Goal: Task Accomplishment & Management: Use online tool/utility

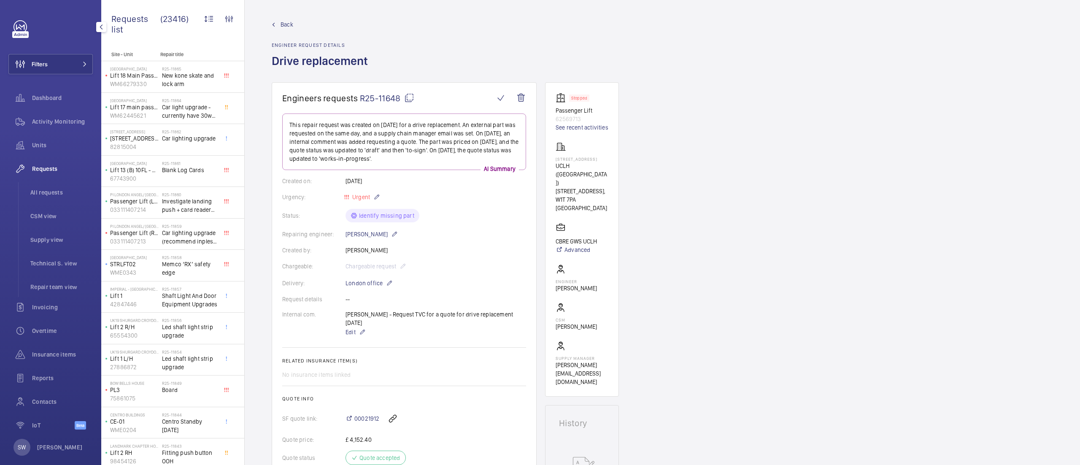
click at [68, 64] on button "Filters" at bounding box center [50, 64] width 84 height 20
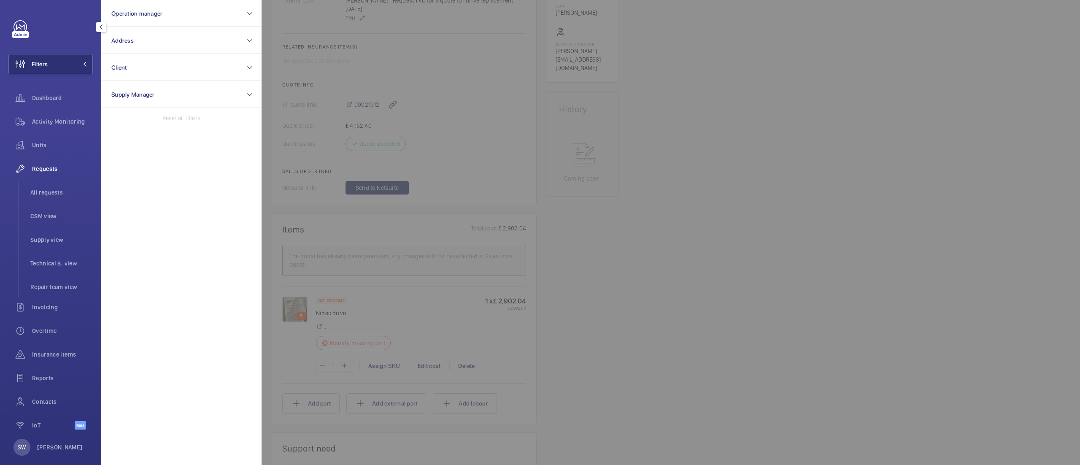
click at [225, 118] on div "Reset all filters" at bounding box center [181, 118] width 160 height 20
click at [167, 64] on button "Client" at bounding box center [181, 67] width 160 height 27
type input "chase farm"
click at [162, 128] on label "CBRE GWS UK- [GEOGRAPHIC_DATA]" at bounding box center [175, 122] width 147 height 20
click at [122, 128] on input "CBRE GWS UK- [GEOGRAPHIC_DATA]" at bounding box center [113, 122] width 17 height 17
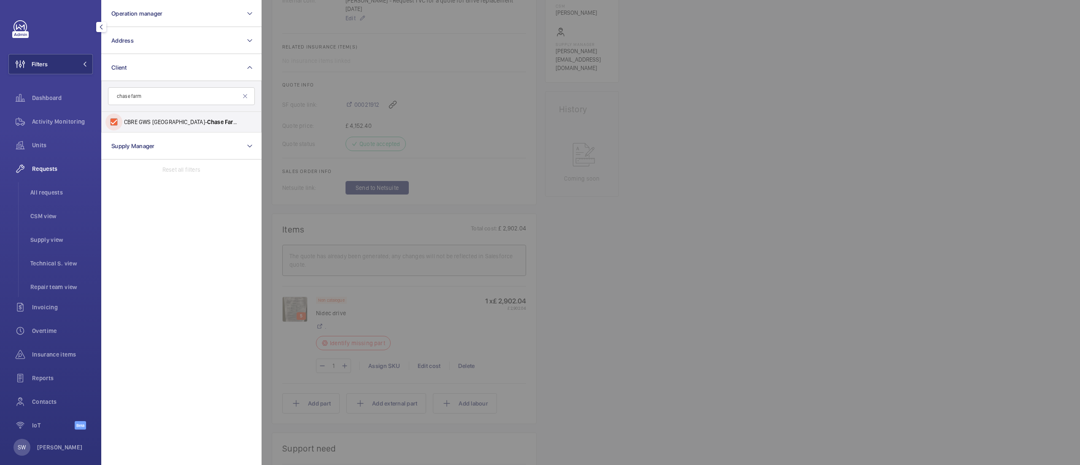
checkbox input "true"
click at [164, 96] on input "chase farm" at bounding box center [181, 96] width 147 height 18
type input "c"
type input "pears build"
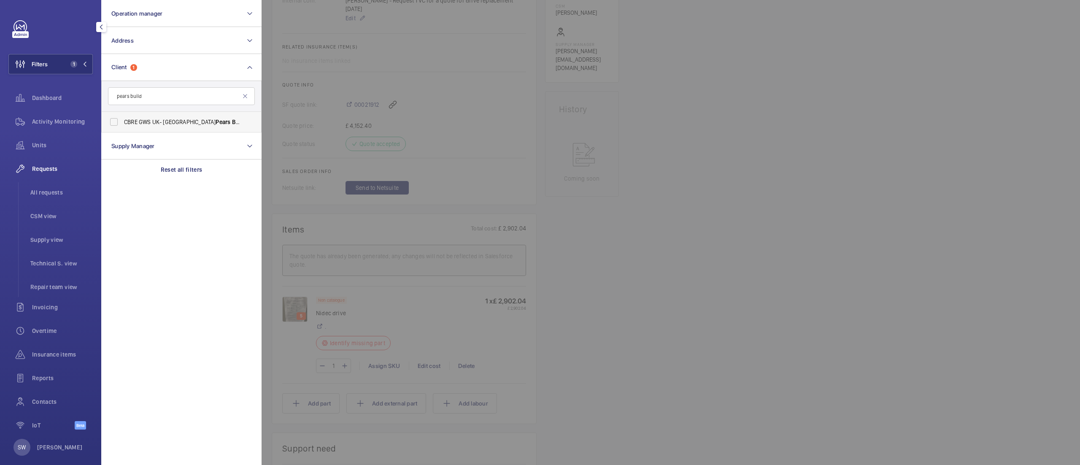
click at [146, 124] on span "CBRE GWS UK- [GEOGRAPHIC_DATA] Pears Build ing)" at bounding box center [182, 122] width 116 height 8
click at [122, 124] on input "CBRE GWS UK- [GEOGRAPHIC_DATA] Pears Build ing)" at bounding box center [113, 122] width 17 height 17
checkbox input "true"
click at [709, 204] on div at bounding box center [802, 232] width 1080 height 465
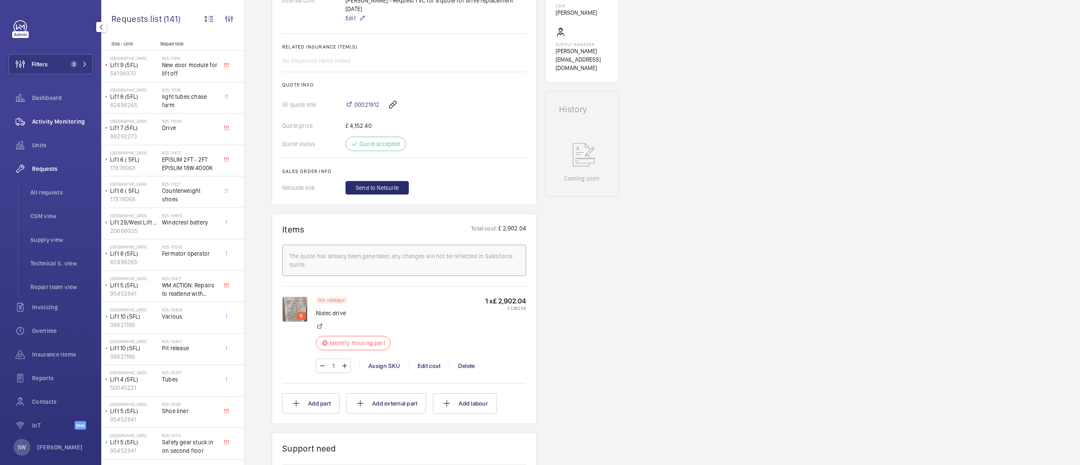
click at [53, 124] on span "Activity Monitoring" at bounding box center [62, 121] width 61 height 8
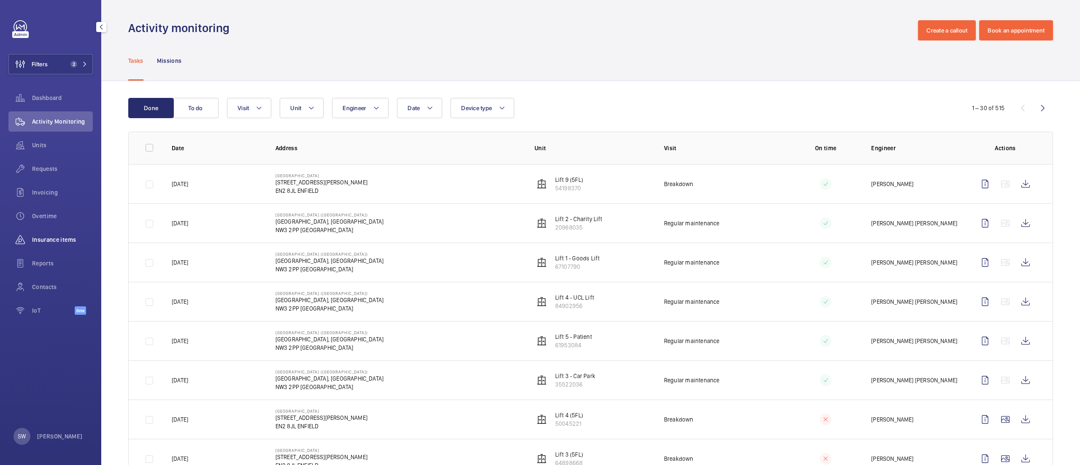
click at [51, 243] on span "Insurance items" at bounding box center [62, 239] width 61 height 8
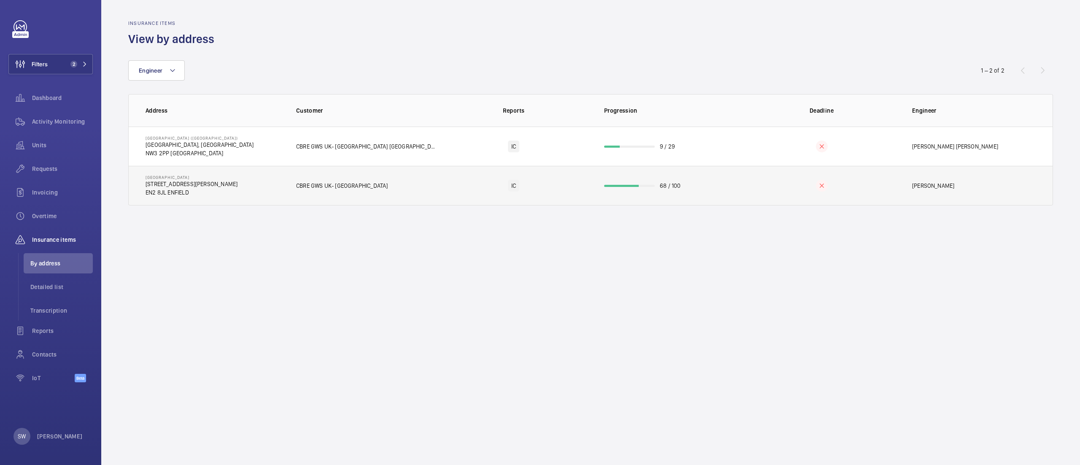
click at [647, 193] on td "68 / 100" at bounding box center [668, 186] width 154 height 40
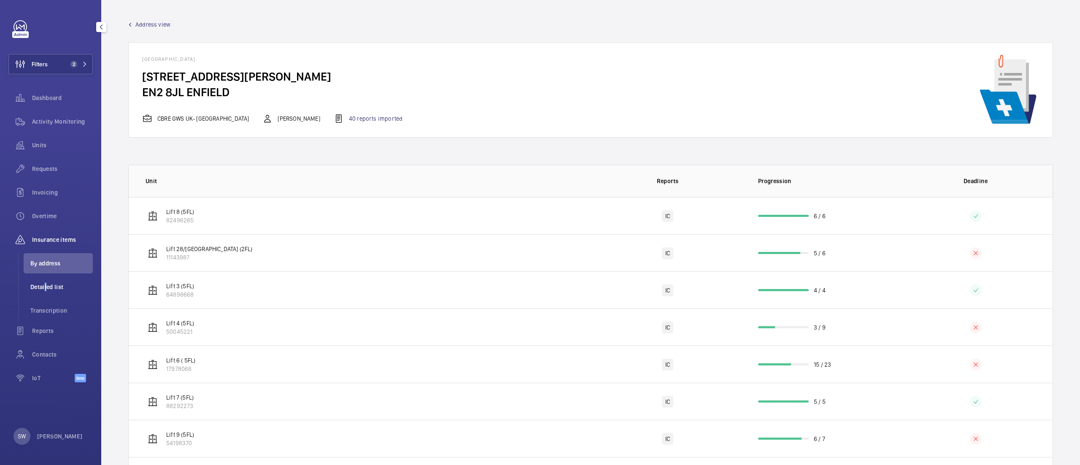
click at [45, 290] on span "Detailed list" at bounding box center [61, 287] width 62 height 8
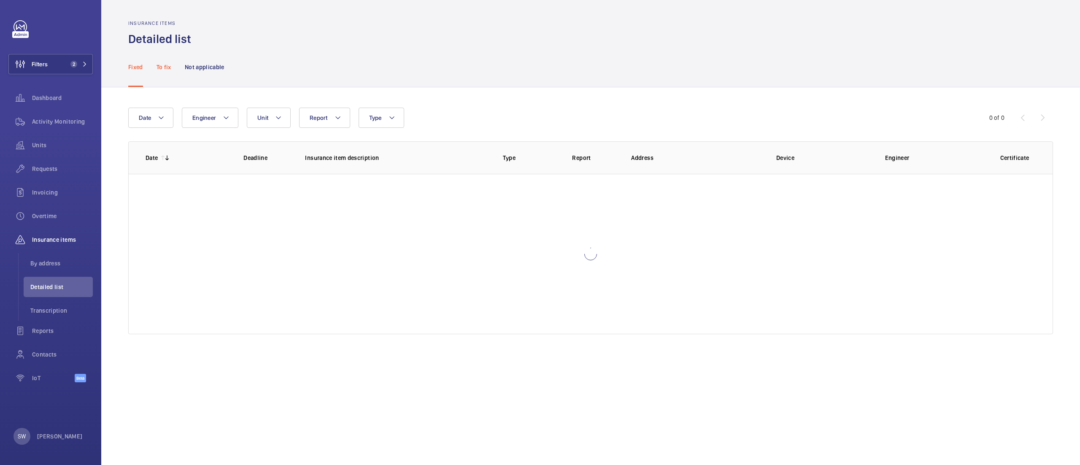
click at [165, 64] on p "To fix" at bounding box center [164, 67] width 15 height 8
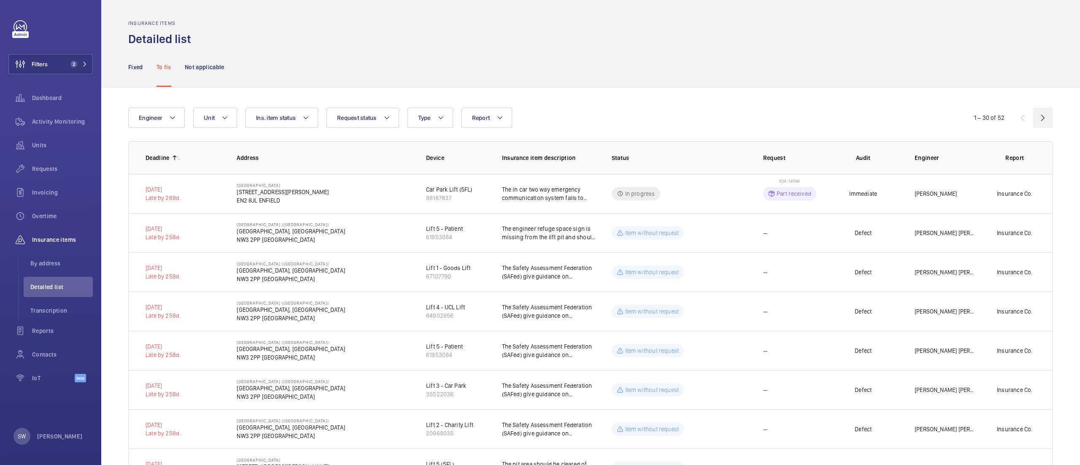
click at [1033, 116] on wm-front-icon-button at bounding box center [1043, 118] width 20 height 20
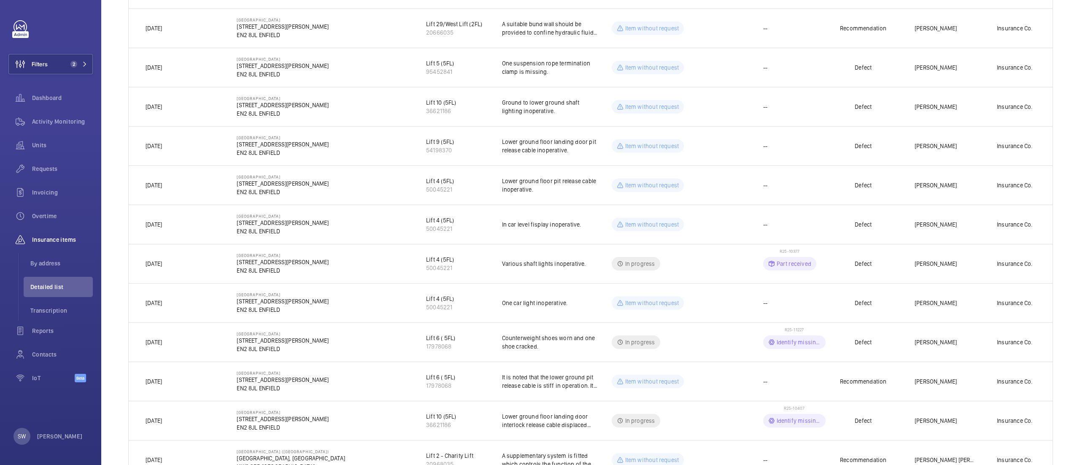
scroll to position [257, 0]
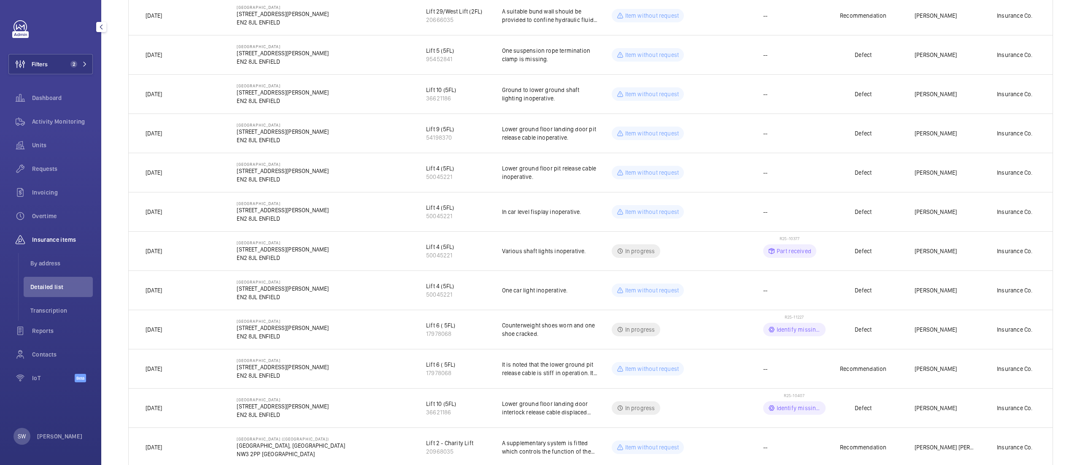
click at [66, 11] on div "Filters 2 Dashboard Activity Monitoring Units Requests Invoicing Overtime Insur…" at bounding box center [50, 232] width 101 height 465
click at [70, 51] on div "Filters 2 Dashboard Activity Monitoring Units Requests Invoicing Overtime Insur…" at bounding box center [50, 205] width 84 height 371
click at [73, 67] on span "2" at bounding box center [73, 64] width 7 height 7
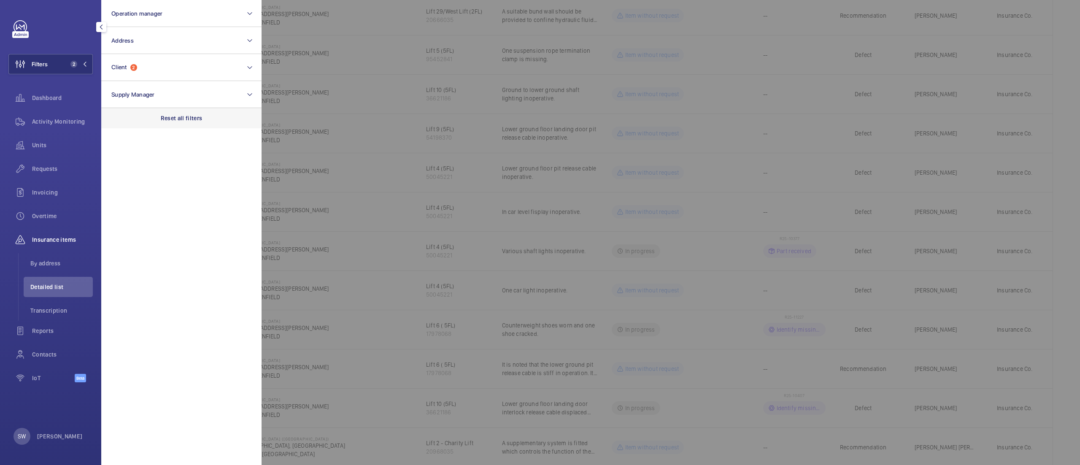
click at [249, 124] on div "Reset all filters" at bounding box center [181, 118] width 160 height 20
click at [158, 62] on button "Client" at bounding box center [181, 67] width 160 height 27
type input "[GEOGRAPHIC_DATA]"
click at [137, 120] on span "Carlton" at bounding box center [134, 122] width 20 height 7
click at [122, 120] on input "Carlton House & The Point Limited" at bounding box center [113, 122] width 17 height 17
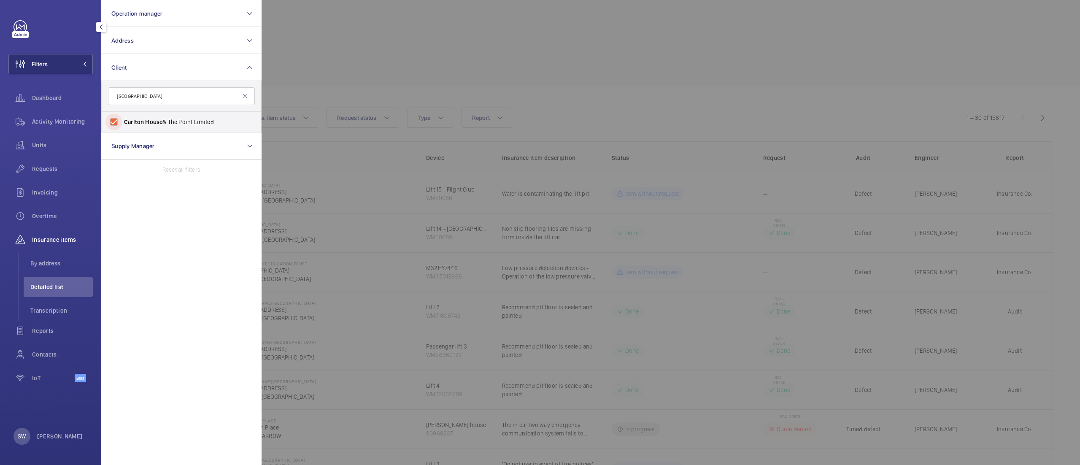
checkbox input "true"
click at [527, 29] on div at bounding box center [802, 232] width 1080 height 465
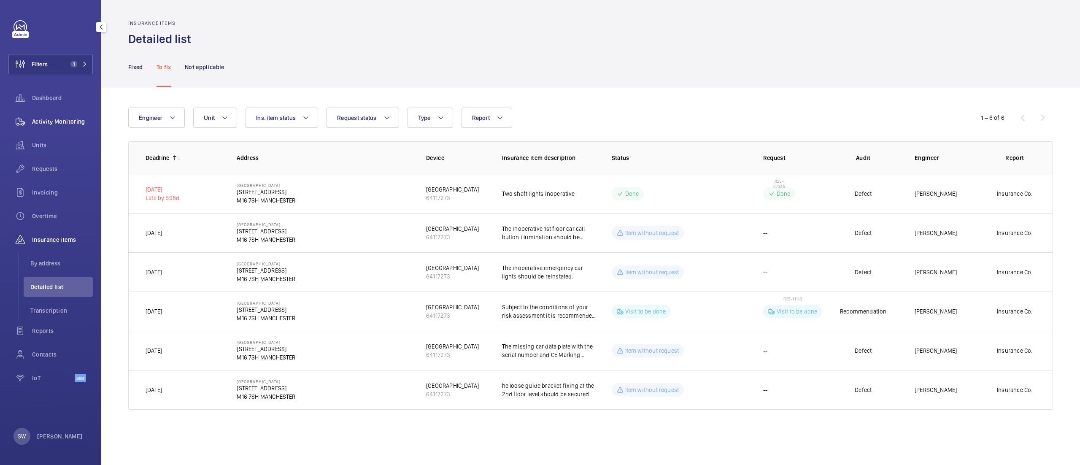
click at [59, 118] on span "Activity Monitoring" at bounding box center [62, 121] width 61 height 8
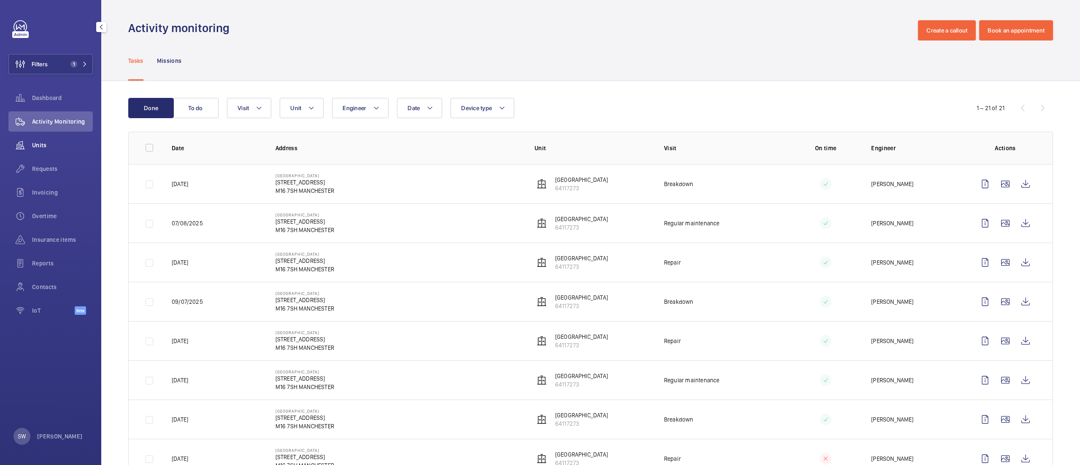
click at [51, 144] on span "Units" at bounding box center [62, 145] width 61 height 8
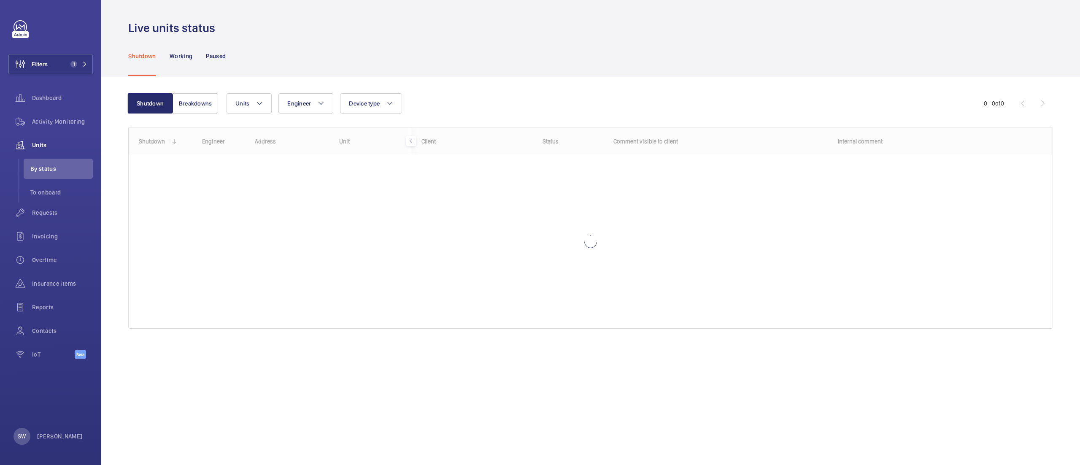
click at [196, 92] on div "Shutdown Breakdowns Units Engineer Device type More filters Reset all filters 0…" at bounding box center [590, 214] width 925 height 269
click at [196, 99] on button "Breakdowns" at bounding box center [196, 103] width 46 height 20
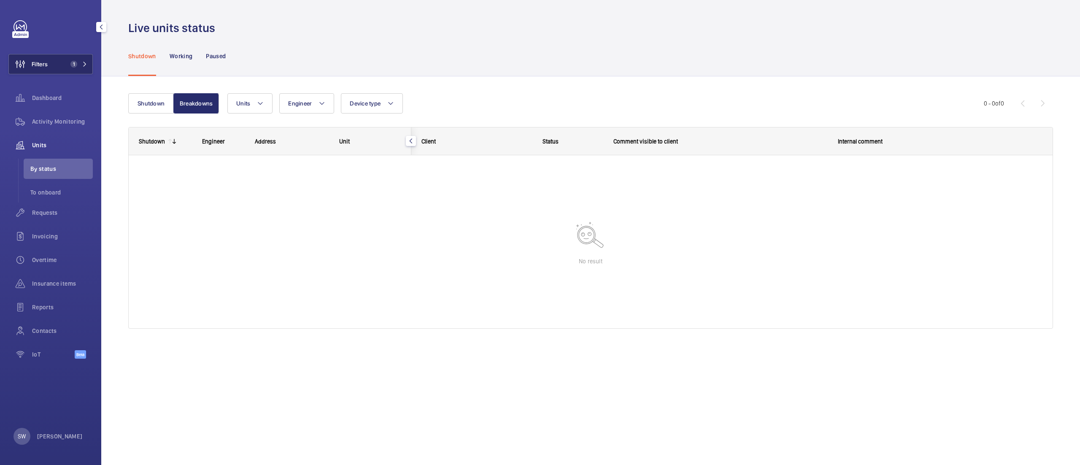
click at [63, 60] on button "Filters 1" at bounding box center [50, 64] width 84 height 20
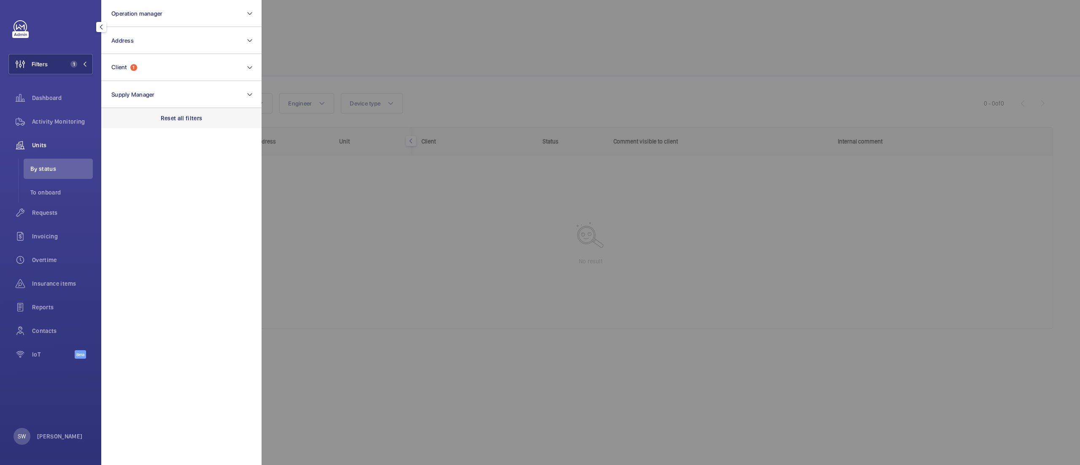
click at [171, 119] on p "Reset all filters" at bounding box center [182, 118] width 42 height 8
click at [154, 68] on button "Client" at bounding box center [181, 67] width 160 height 27
type input "four oaks"
click at [181, 124] on span "Four Oaks House Limited" at bounding box center [182, 122] width 116 height 8
click at [122, 124] on input "Four Oaks House Limited" at bounding box center [113, 122] width 17 height 17
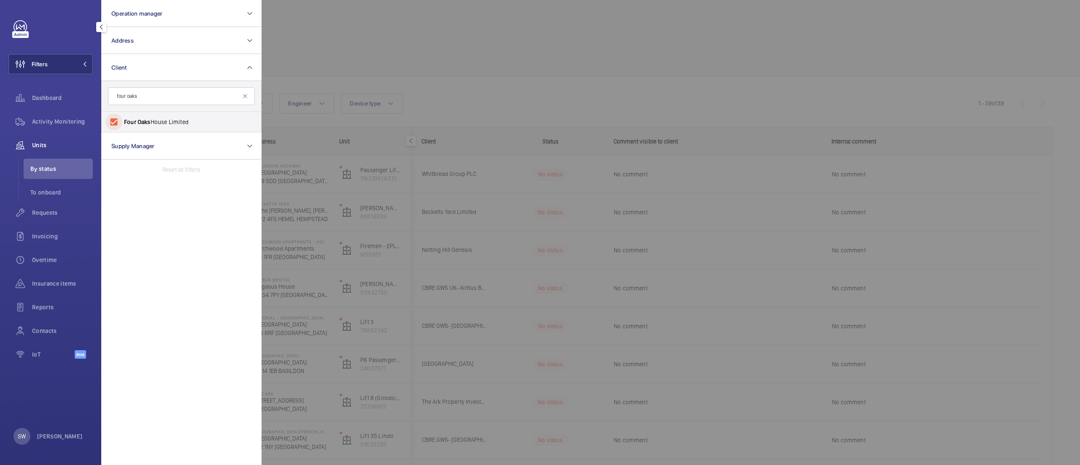
checkbox input "true"
click at [480, 59] on div at bounding box center [802, 232] width 1080 height 465
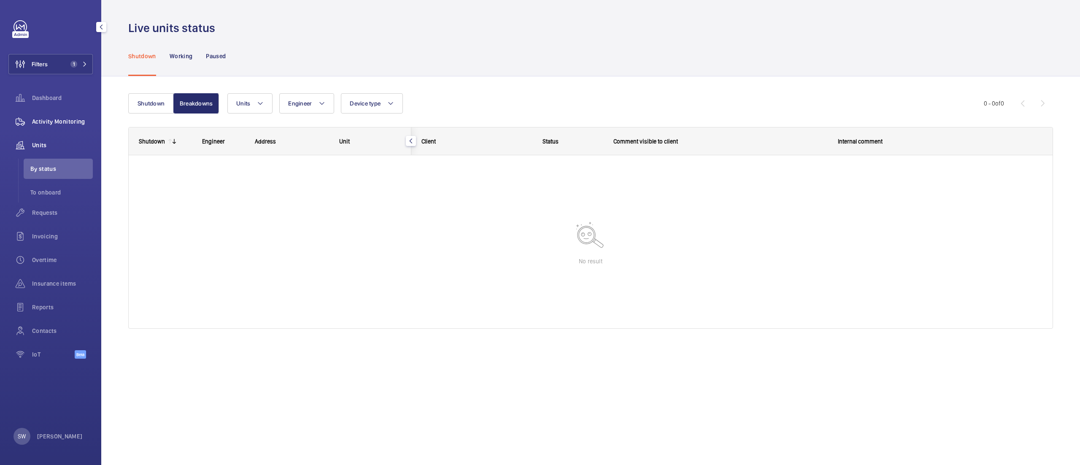
click at [81, 124] on span "Activity Monitoring" at bounding box center [62, 121] width 61 height 8
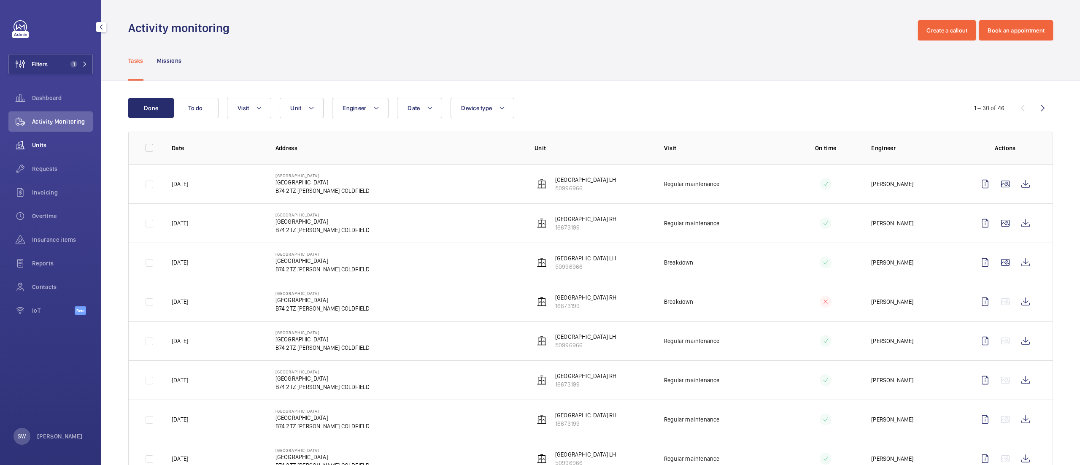
click at [53, 144] on span "Units" at bounding box center [62, 145] width 61 height 8
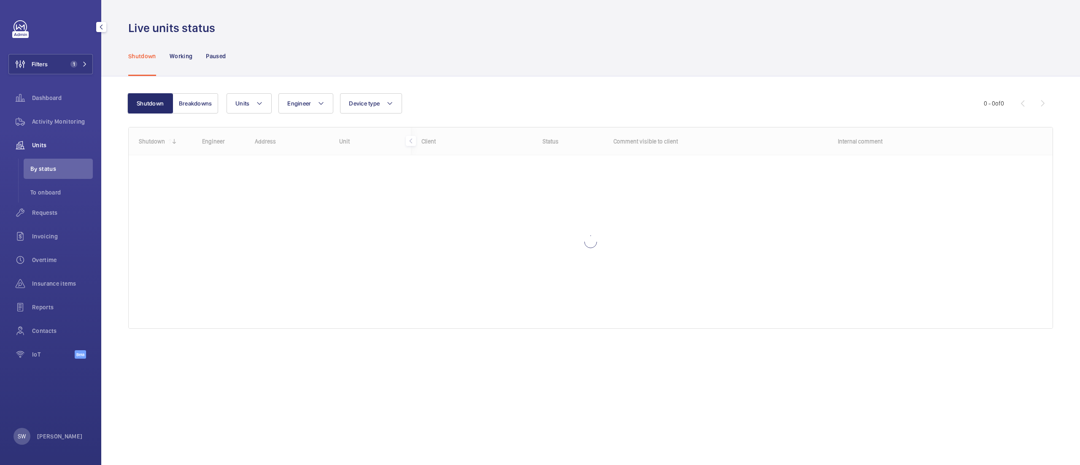
click at [48, 168] on span "By status" at bounding box center [61, 169] width 62 height 8
click at [51, 212] on span "Requests" at bounding box center [62, 212] width 61 height 8
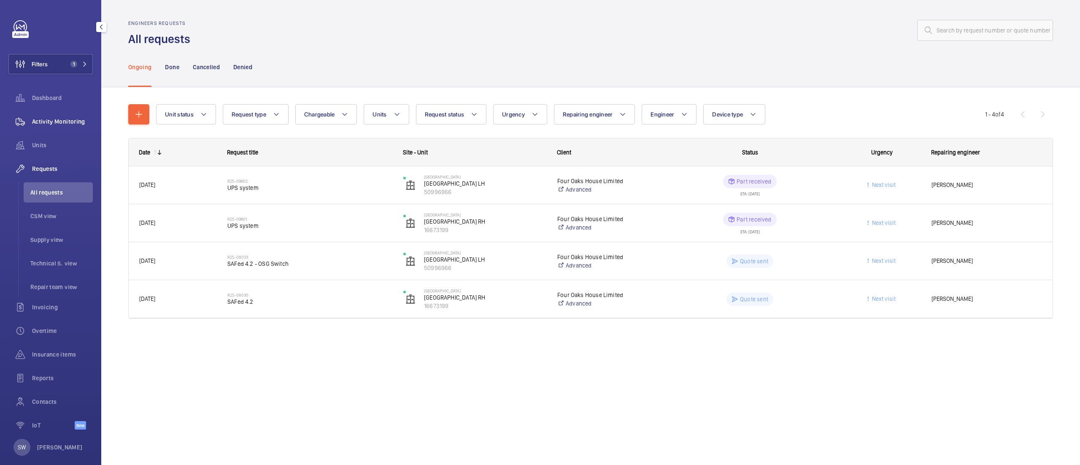
click at [75, 119] on span "Activity Monitoring" at bounding box center [62, 121] width 61 height 8
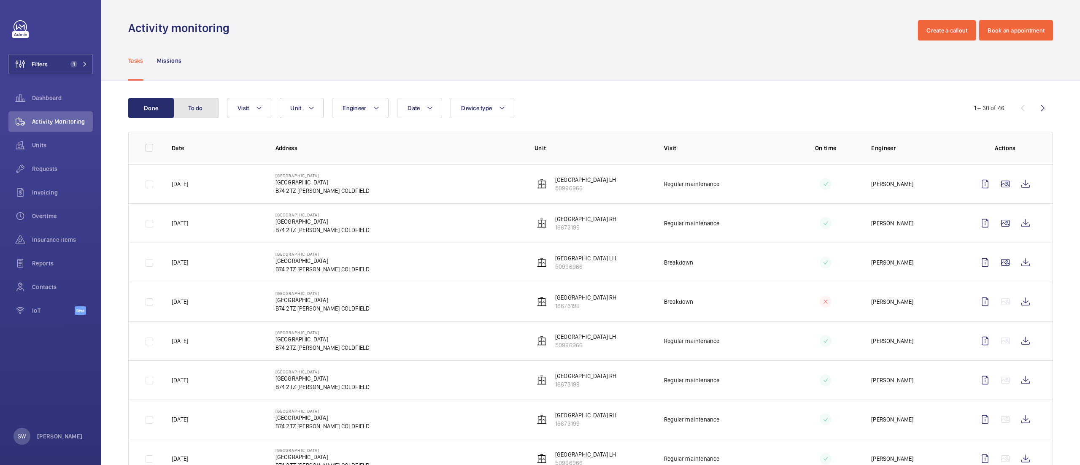
click at [209, 106] on button "To do" at bounding box center [196, 108] width 46 height 20
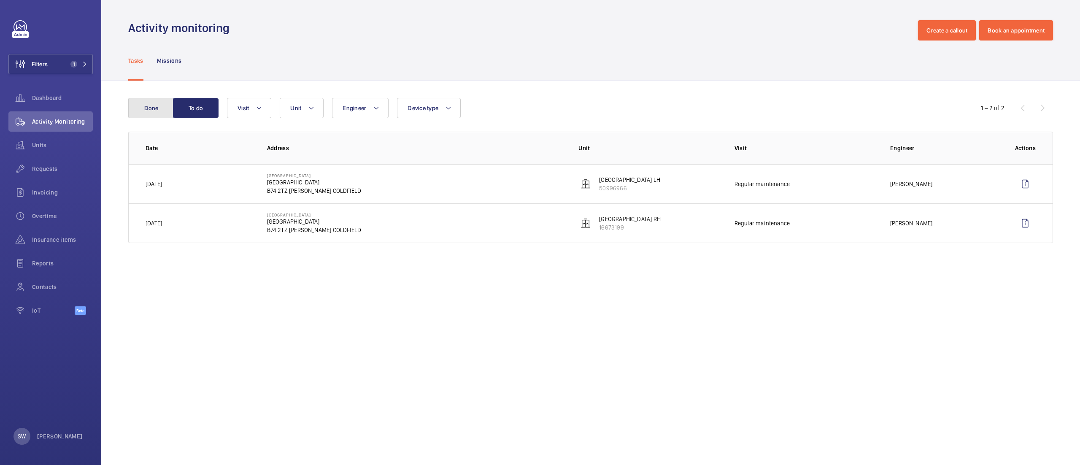
click at [139, 107] on button "Done" at bounding box center [151, 108] width 46 height 20
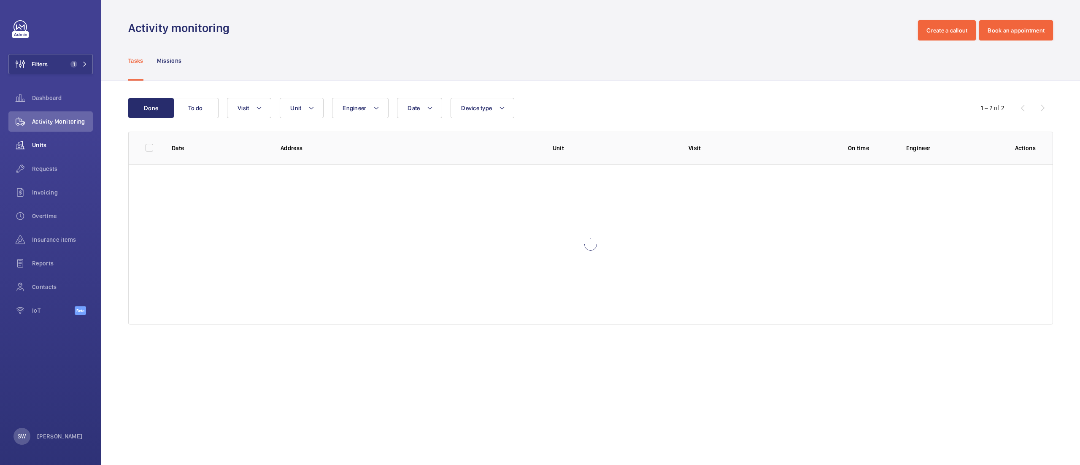
click at [39, 145] on span "Units" at bounding box center [62, 145] width 61 height 8
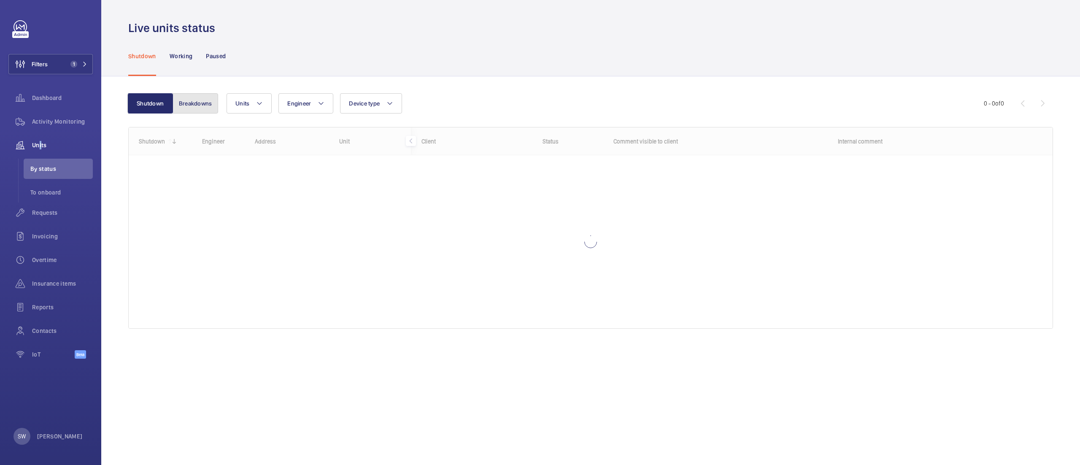
click at [212, 101] on button "Breakdowns" at bounding box center [196, 103] width 46 height 20
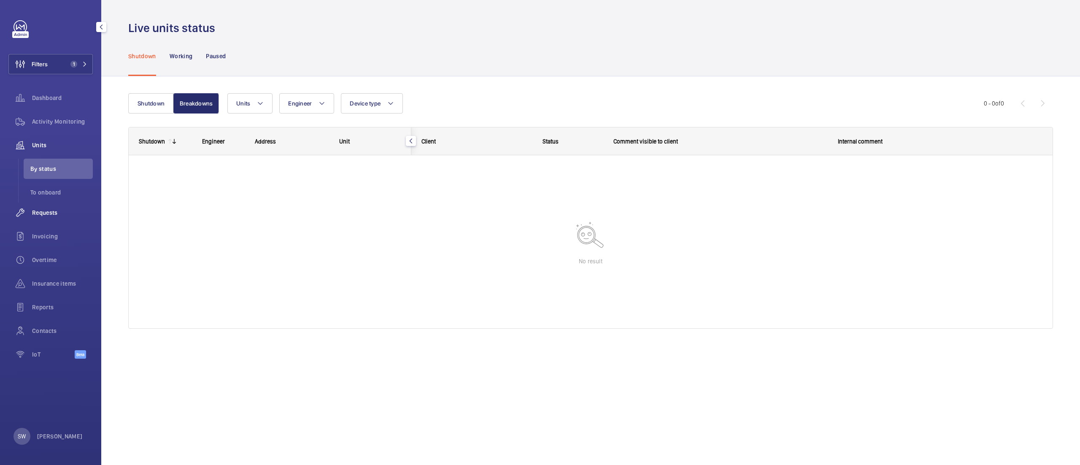
click at [39, 209] on span "Requests" at bounding box center [62, 212] width 61 height 8
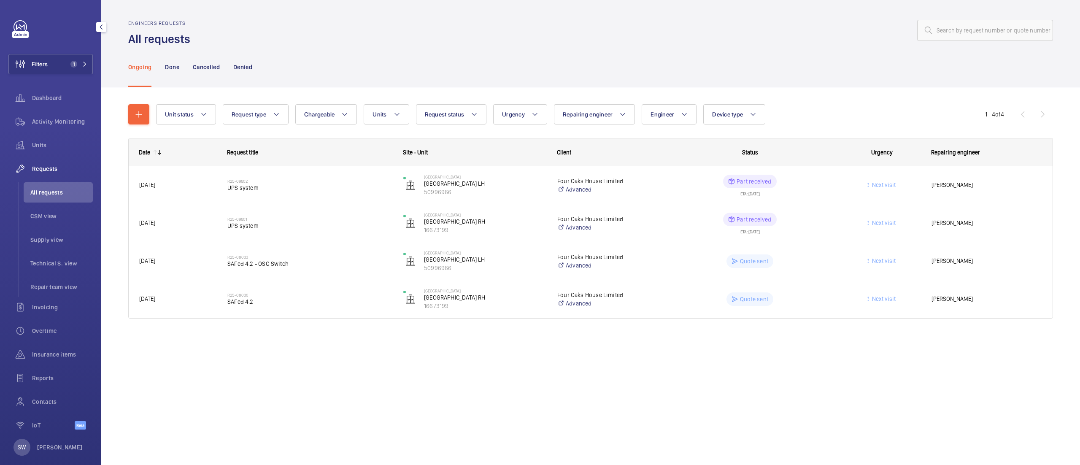
click at [65, 51] on div "Filters 1 Dashboard Activity Monitoring Units Requests All requests CSM view Su…" at bounding box center [50, 229] width 84 height 419
click at [55, 373] on div "Reports" at bounding box center [50, 378] width 84 height 20
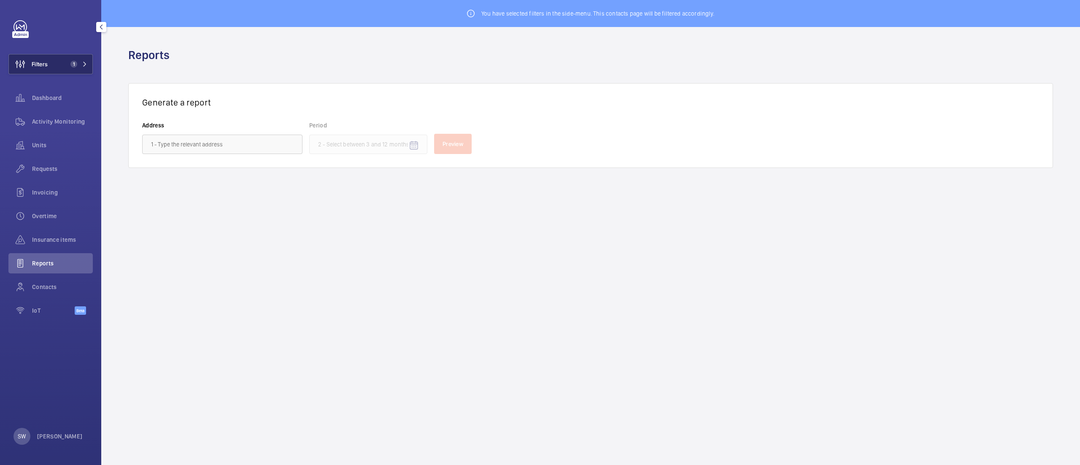
click at [75, 58] on button "Filters 1" at bounding box center [50, 64] width 84 height 20
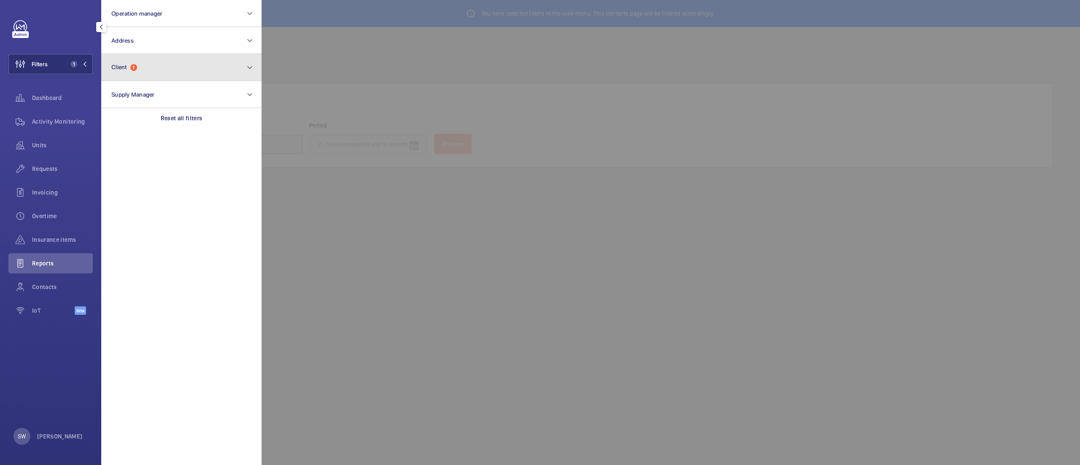
drag, startPoint x: 195, startPoint y: 62, endPoint x: 194, endPoint y: 67, distance: 4.7
click at [195, 62] on button "Client 1" at bounding box center [181, 67] width 160 height 27
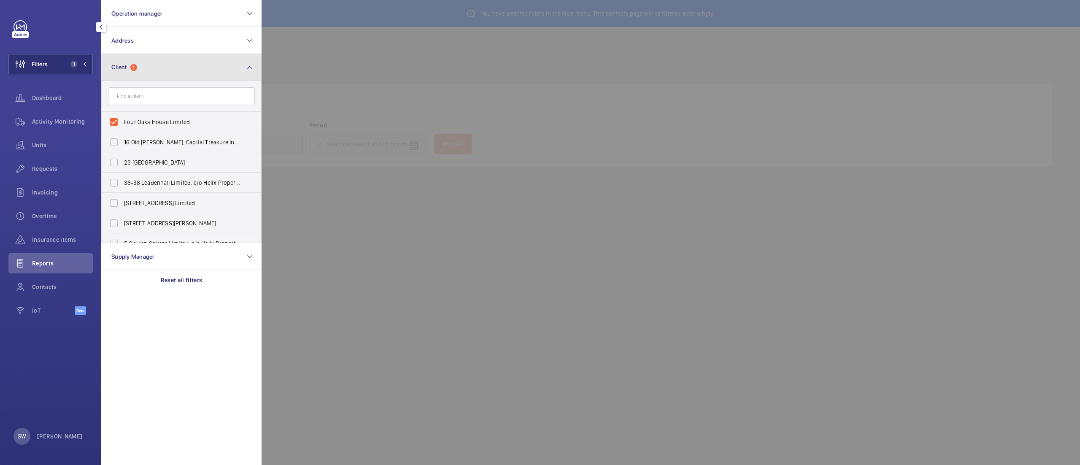
click at [191, 73] on button "Client 1" at bounding box center [181, 67] width 160 height 27
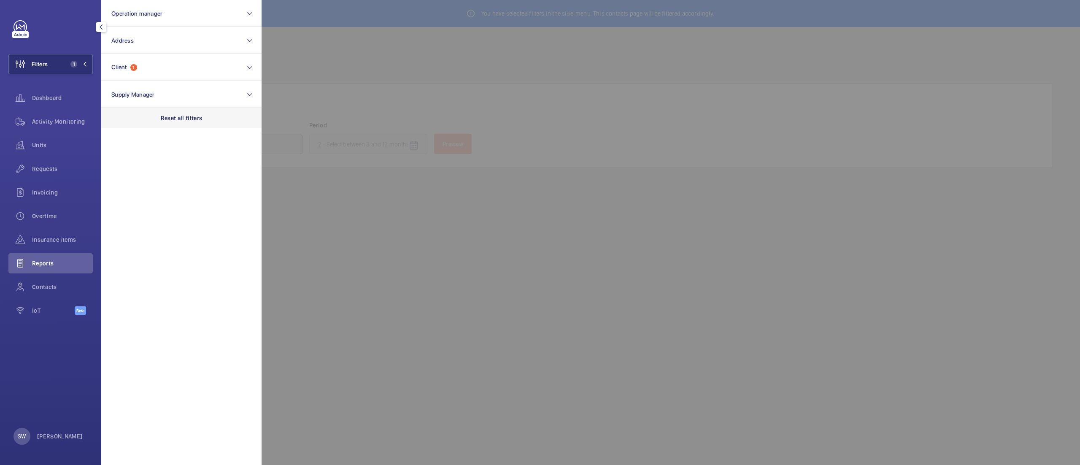
click at [178, 116] on p "Reset all filters" at bounding box center [182, 118] width 42 height 8
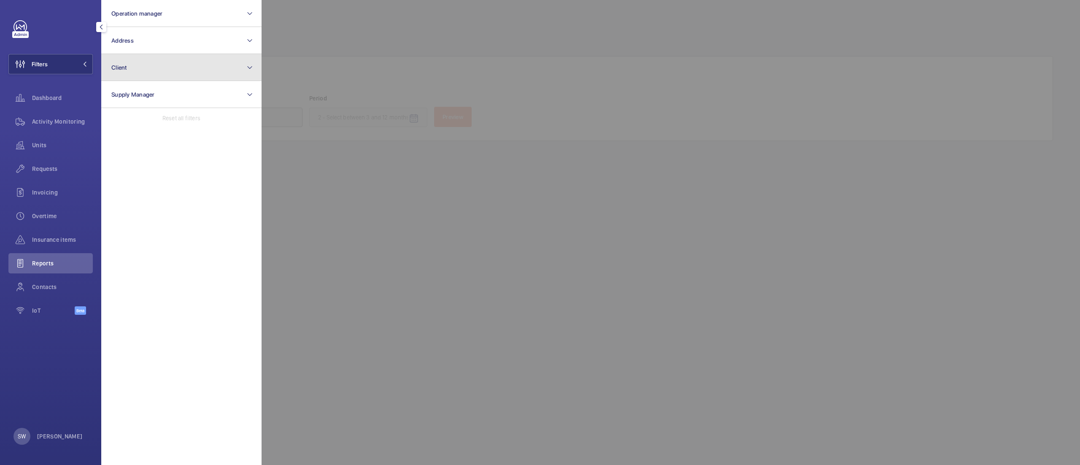
click at [169, 73] on button "Client" at bounding box center [181, 67] width 160 height 27
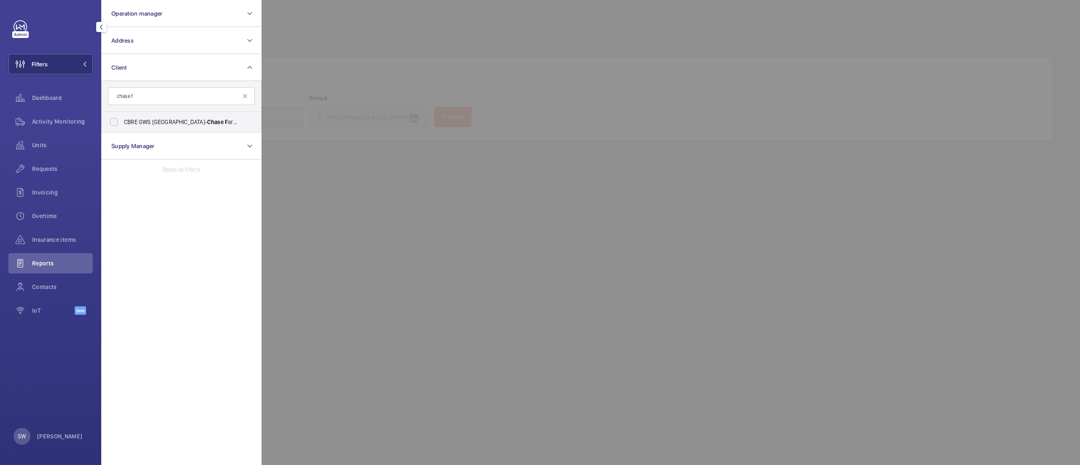
type input "chase f"
click at [207, 125] on span "Chase" at bounding box center [215, 122] width 16 height 7
click at [122, 125] on input "CBRE GWS UK- Chase F arm Hospital" at bounding box center [113, 122] width 17 height 17
checkbox input "true"
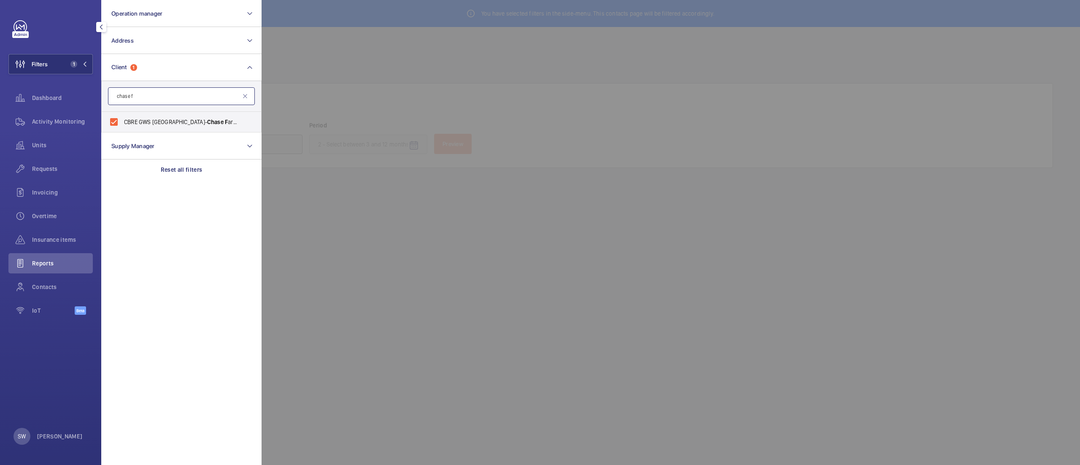
click at [159, 104] on input "chase f" at bounding box center [181, 96] width 147 height 18
type input "pears b"
click at [165, 122] on span "C B RE GWS UK- [GEOGRAPHIC_DATA] Pears B uilding)" at bounding box center [182, 122] width 116 height 8
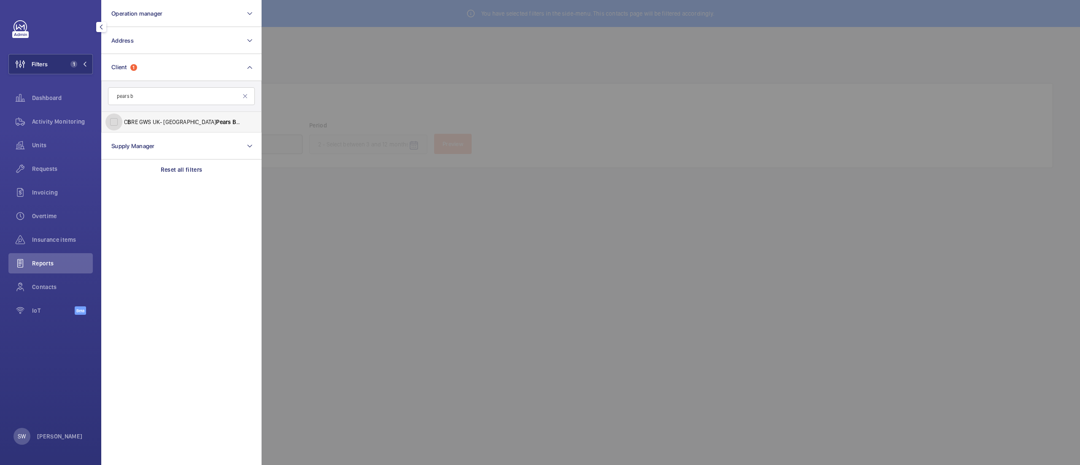
click at [122, 122] on input "C B RE GWS UK- [GEOGRAPHIC_DATA] Pears B uilding)" at bounding box center [113, 122] width 17 height 17
checkbox input "true"
click at [400, 65] on div at bounding box center [802, 232] width 1080 height 465
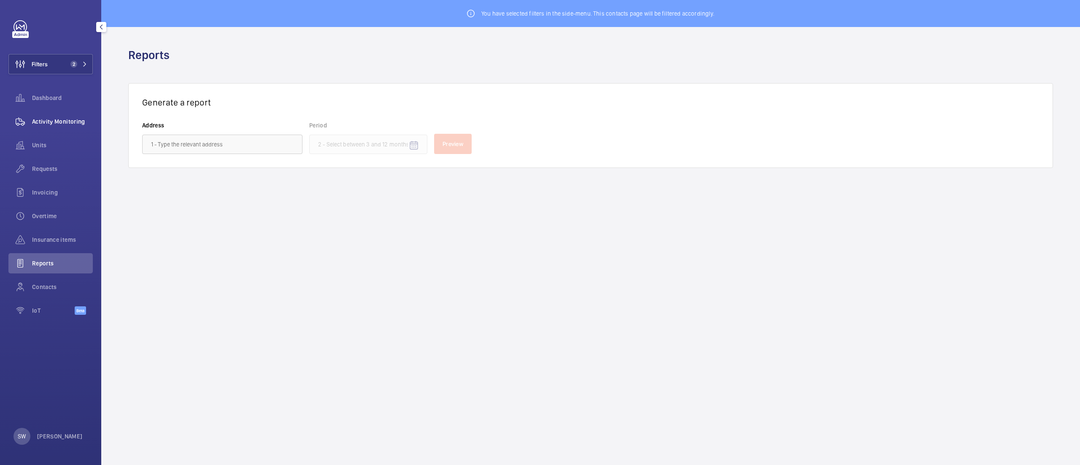
click at [48, 125] on span "Activity Monitoring" at bounding box center [62, 121] width 61 height 8
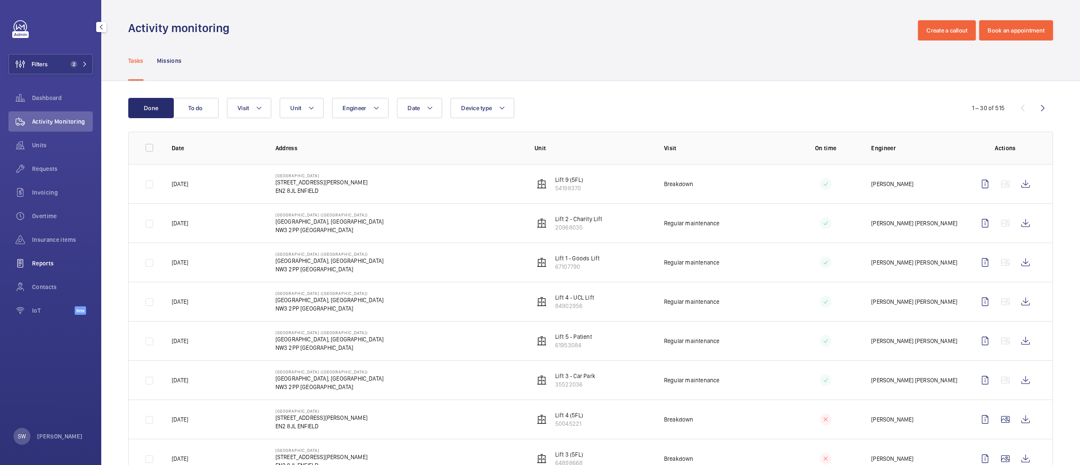
click at [56, 263] on span "Reports" at bounding box center [62, 263] width 61 height 8
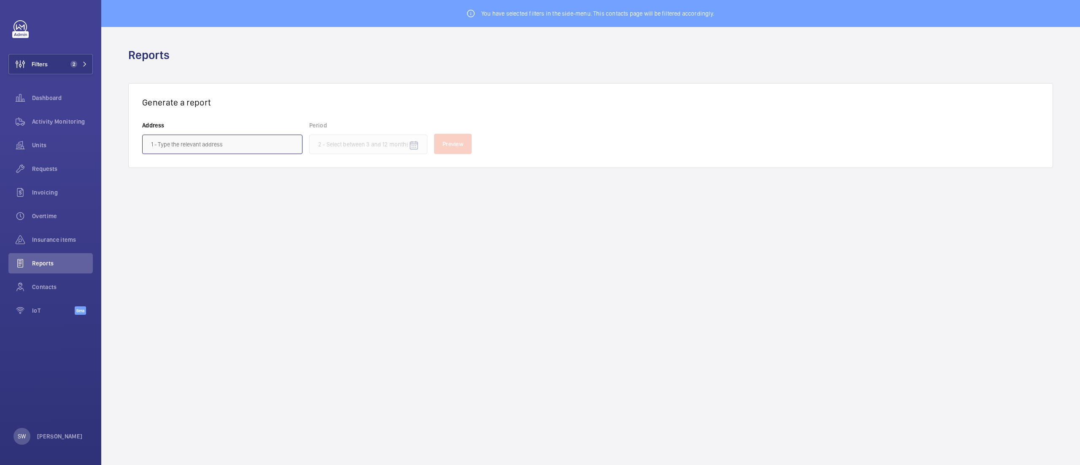
click at [213, 149] on input "text" at bounding box center [222, 144] width 160 height 19
click at [215, 192] on span "[GEOGRAPHIC_DATA] - [STREET_ADDRESS][PERSON_NAME]" at bounding box center [222, 190] width 143 height 8
type input "[GEOGRAPHIC_DATA] - [STREET_ADDRESS][PERSON_NAME]"
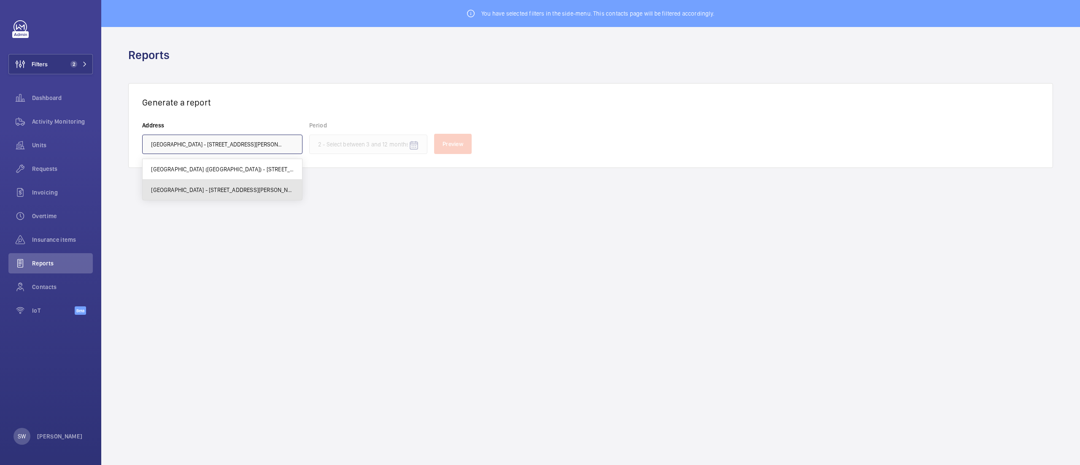
scroll to position [0, 14]
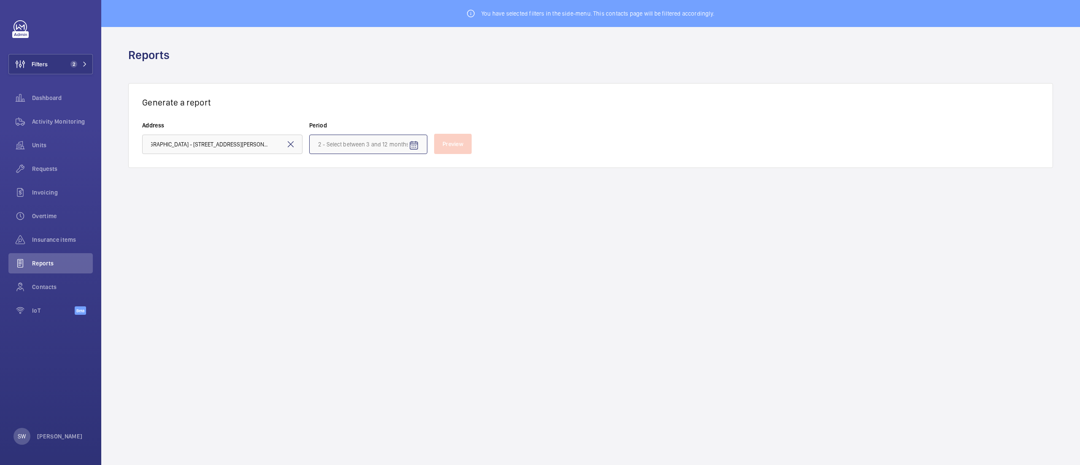
click at [369, 142] on input at bounding box center [368, 144] width 118 height 19
click at [376, 226] on span "Jun" at bounding box center [370, 225] width 34 height 20
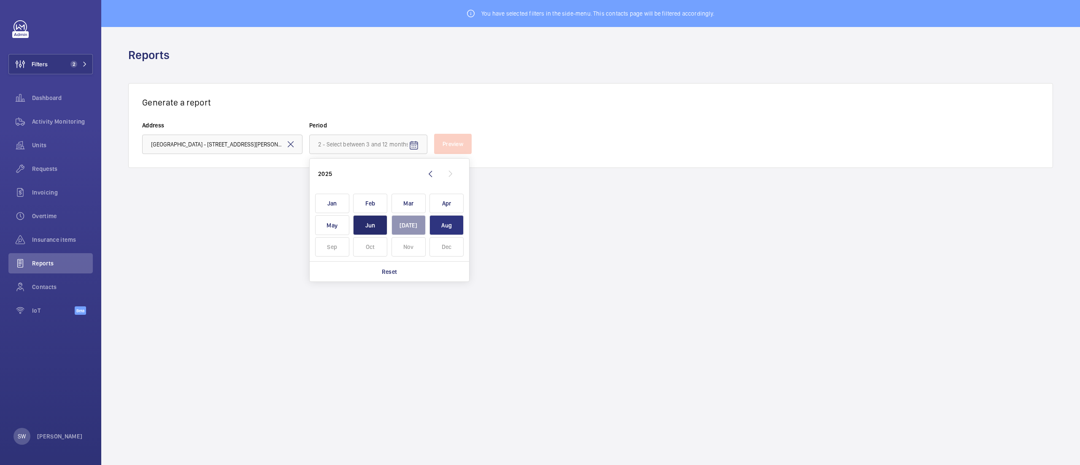
click at [449, 227] on span "Aug" at bounding box center [447, 225] width 34 height 20
type input "[DATE] - [DATE]"
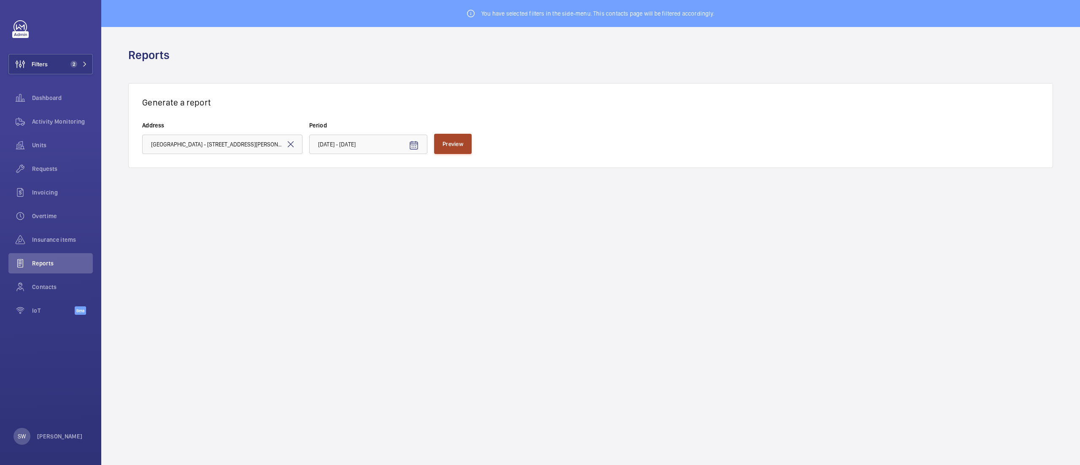
click at [455, 141] on span "Preview" at bounding box center [453, 144] width 21 height 7
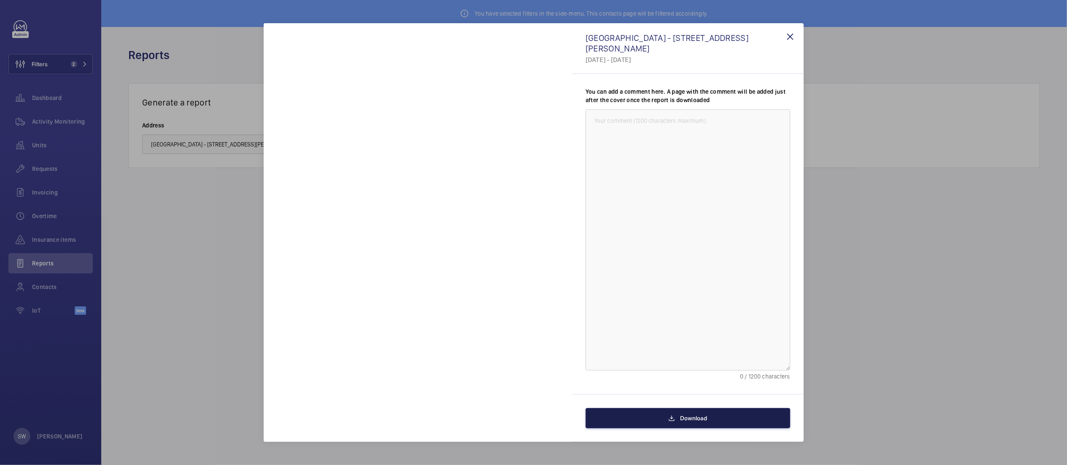
click at [693, 418] on span "Download" at bounding box center [693, 418] width 27 height 7
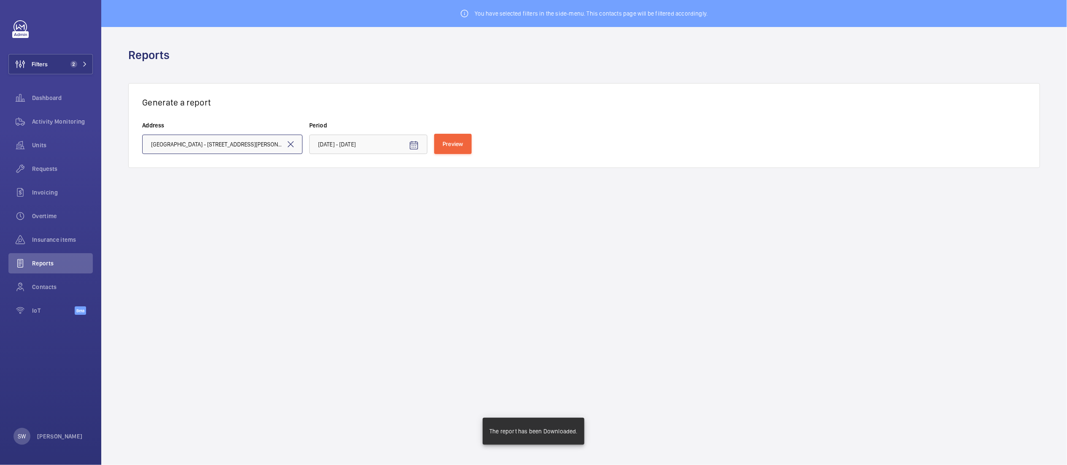
click at [242, 139] on input "[GEOGRAPHIC_DATA] - [STREET_ADDRESS][PERSON_NAME]" at bounding box center [222, 144] width 160 height 19
click at [291, 143] on mat-icon at bounding box center [291, 144] width 10 height 10
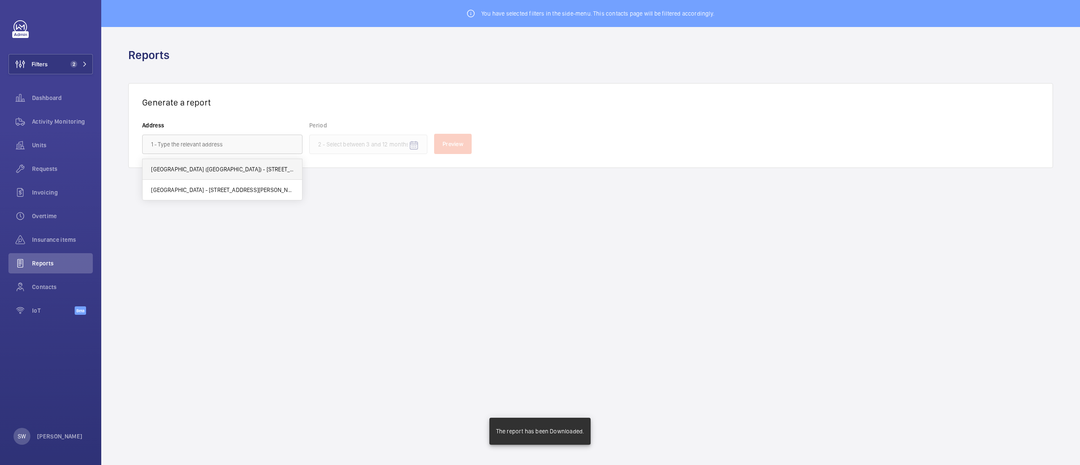
click at [236, 166] on span "[GEOGRAPHIC_DATA] ([GEOGRAPHIC_DATA]) - [STREET_ADDRESS]" at bounding box center [222, 169] width 143 height 8
type input "[GEOGRAPHIC_DATA] ([GEOGRAPHIC_DATA]) - [STREET_ADDRESS]"
click at [377, 147] on input at bounding box center [368, 144] width 118 height 19
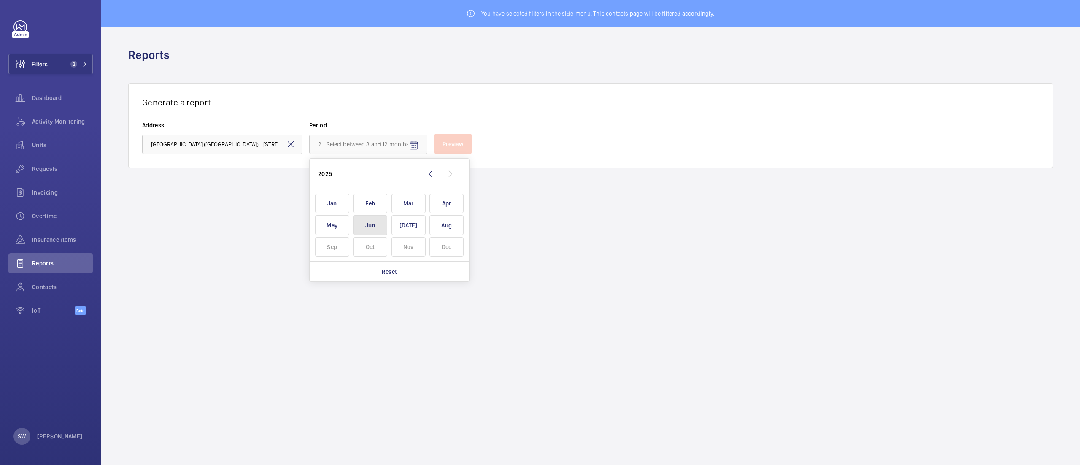
click at [379, 224] on span "Jun" at bounding box center [370, 225] width 34 height 20
click at [455, 227] on span "Aug" at bounding box center [447, 225] width 34 height 20
type input "[DATE] - [DATE]"
click at [460, 147] on span "Preview" at bounding box center [453, 144] width 21 height 7
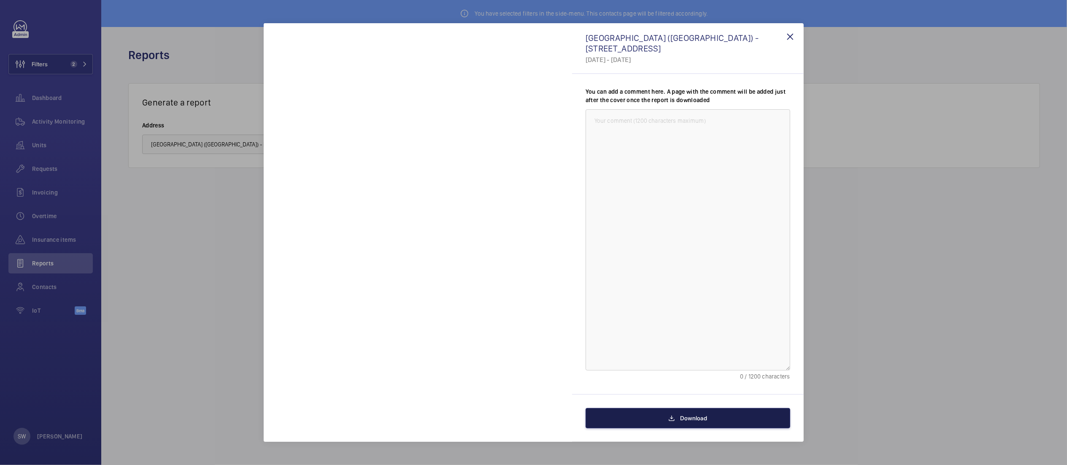
click at [660, 414] on button "Download" at bounding box center [688, 418] width 205 height 20
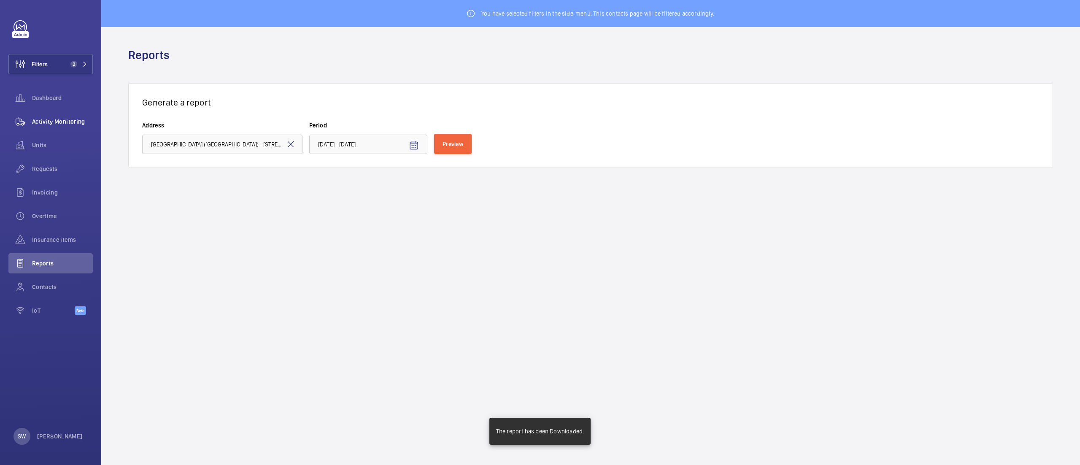
click at [68, 128] on div "Activity Monitoring" at bounding box center [50, 121] width 84 height 20
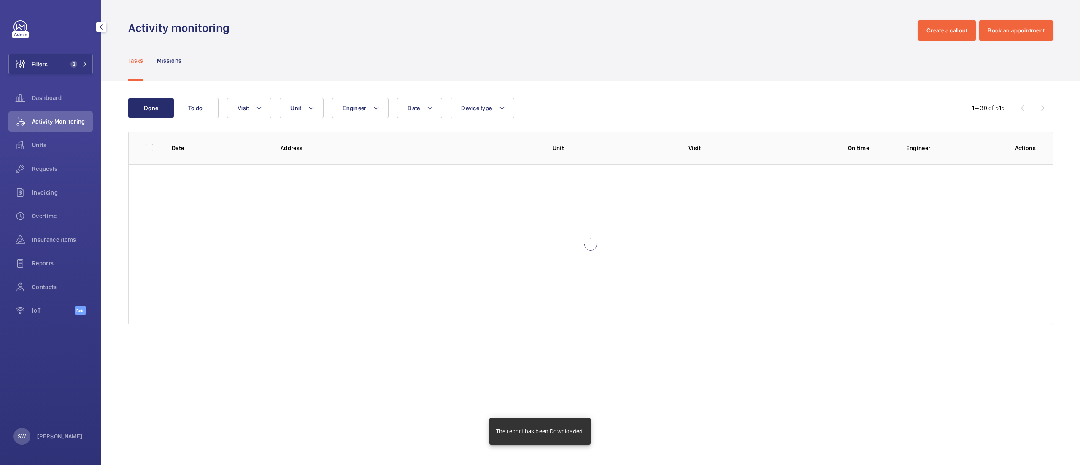
click at [63, 121] on span "Activity Monitoring" at bounding box center [62, 121] width 61 height 8
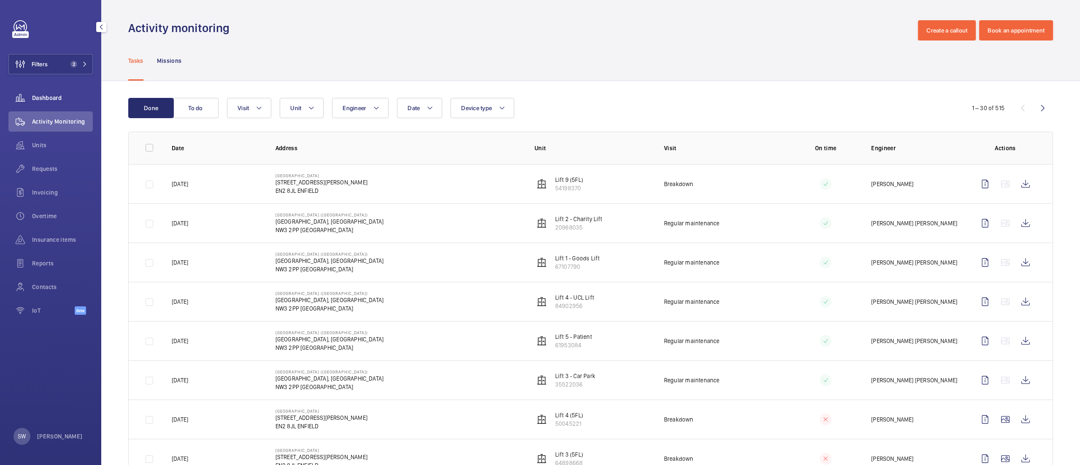
click at [45, 101] on span "Dashboard" at bounding box center [62, 98] width 61 height 8
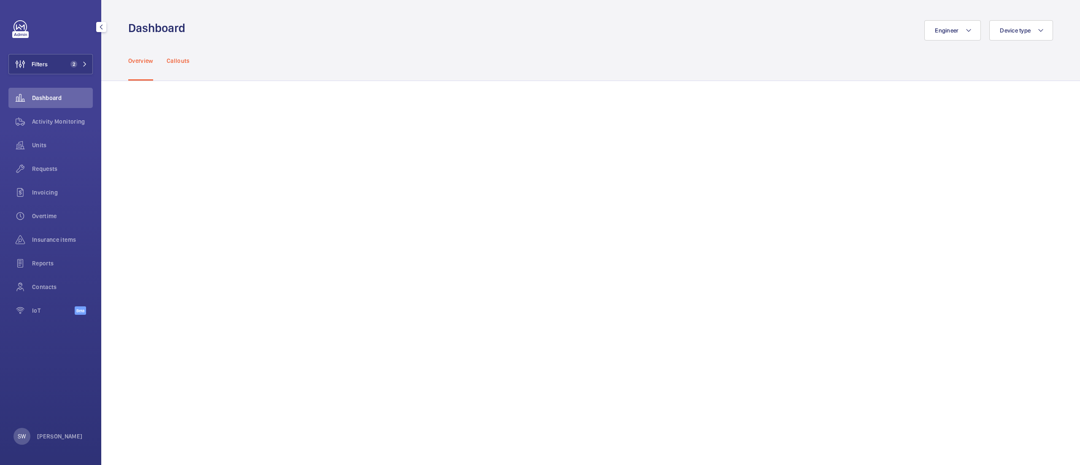
click at [173, 62] on p "Callouts" at bounding box center [178, 61] width 23 height 8
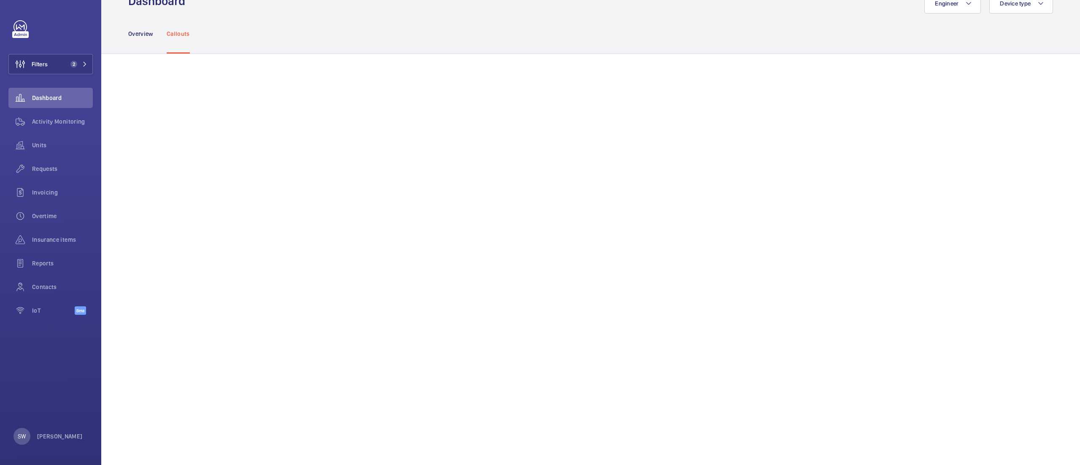
scroll to position [30, 0]
click at [78, 56] on button "Filters 2" at bounding box center [50, 64] width 84 height 20
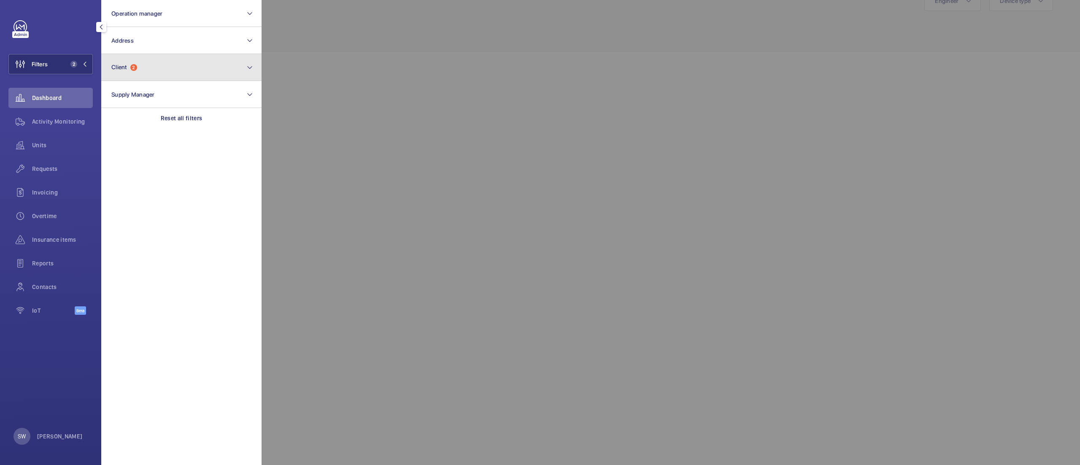
click at [188, 75] on button "Client 2" at bounding box center [181, 67] width 160 height 27
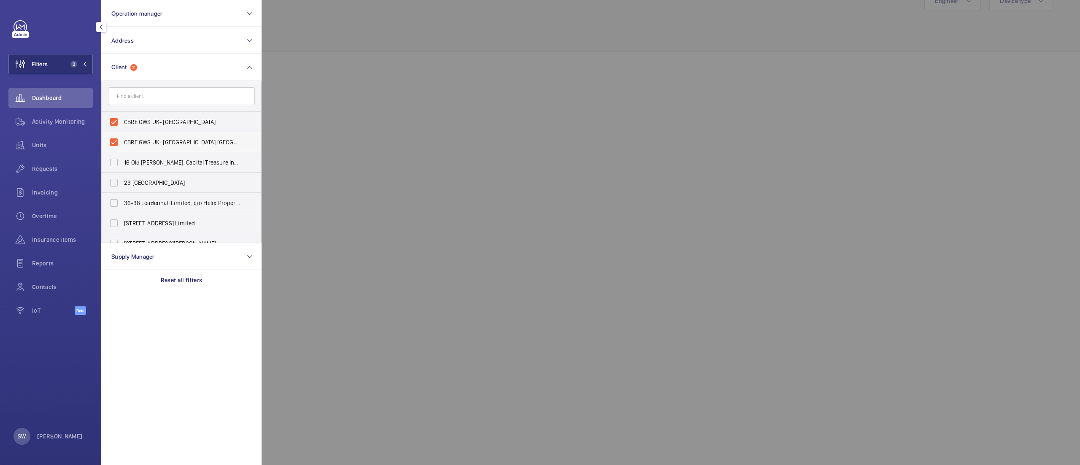
click at [167, 140] on span "CBRE GWS UK- [GEOGRAPHIC_DATA] [GEOGRAPHIC_DATA])" at bounding box center [182, 142] width 116 height 8
click at [122, 140] on input "CBRE GWS UK- [GEOGRAPHIC_DATA] [GEOGRAPHIC_DATA])" at bounding box center [113, 142] width 17 height 17
checkbox input "false"
click at [507, 78] on div at bounding box center [802, 232] width 1080 height 465
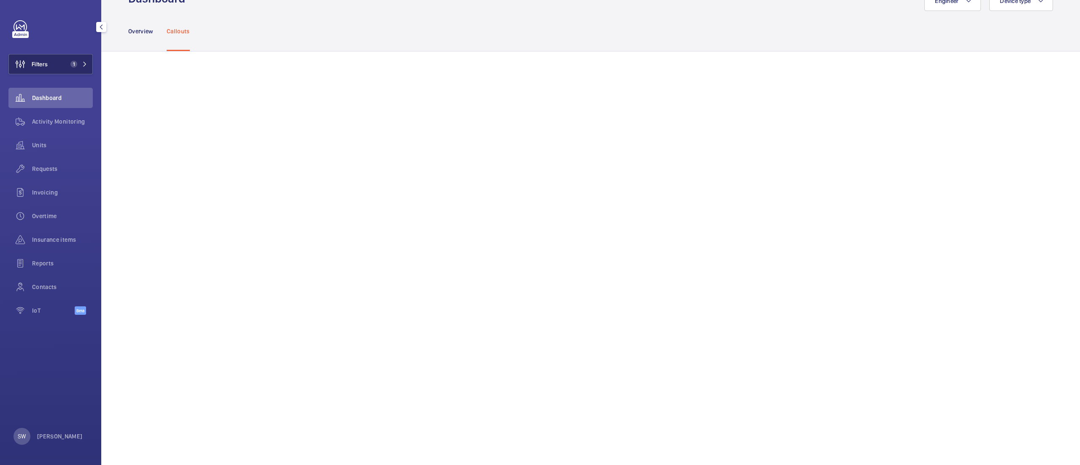
click at [66, 61] on button "Filters 1" at bounding box center [50, 64] width 84 height 20
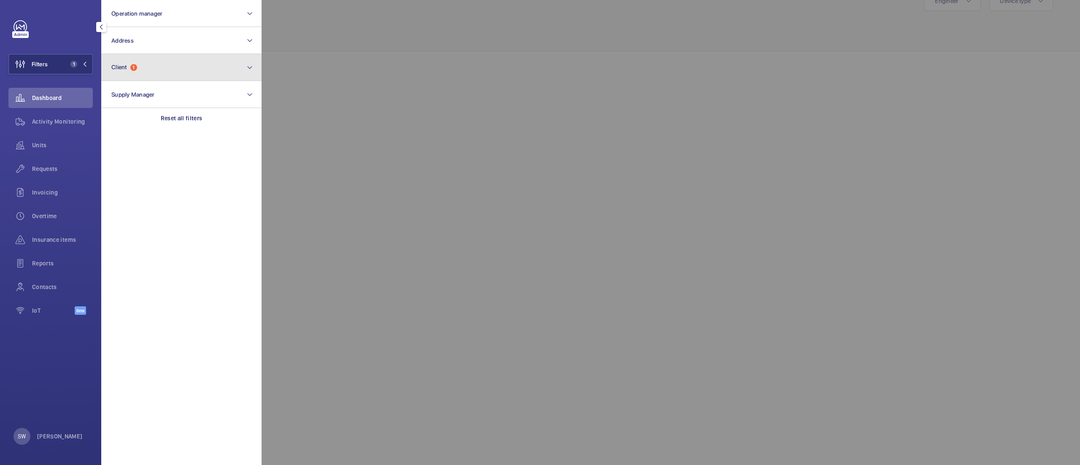
click at [171, 65] on button "Client 1" at bounding box center [181, 67] width 160 height 27
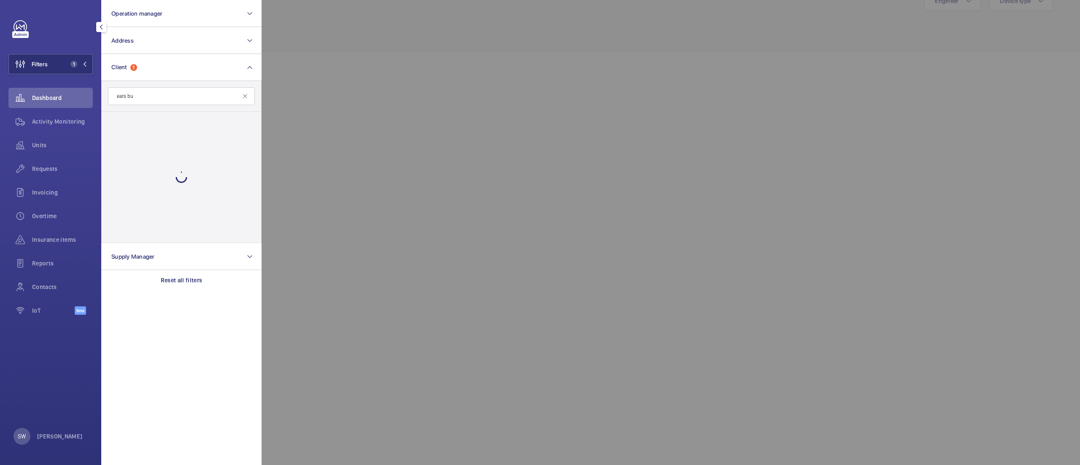
type input "ears"
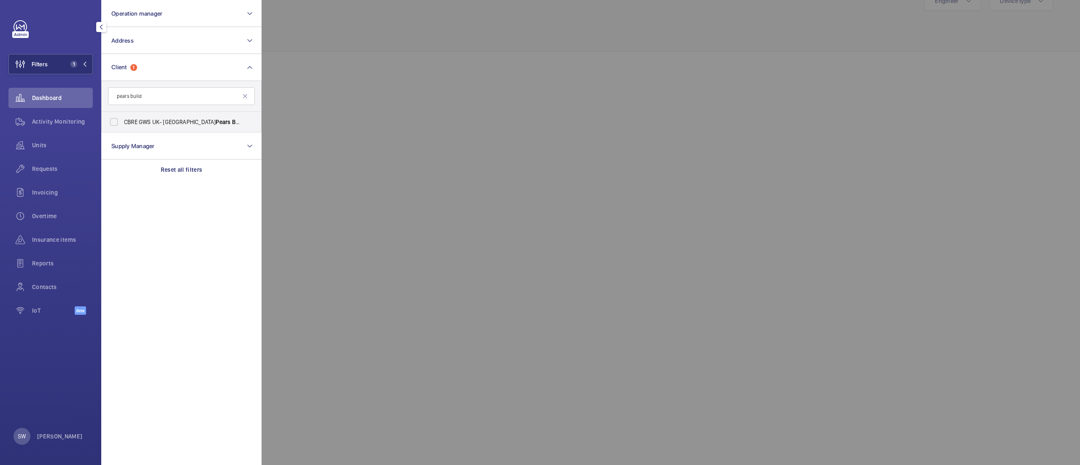
type input "pears build"
click at [182, 127] on label "CBRE GWS UK- [GEOGRAPHIC_DATA] Pears Build ing)" at bounding box center [175, 122] width 147 height 20
click at [122, 127] on input "CBRE GWS UK- [GEOGRAPHIC_DATA] Pears Build ing)" at bounding box center [113, 122] width 17 height 17
checkbox input "true"
click at [563, 65] on div at bounding box center [802, 232] width 1080 height 465
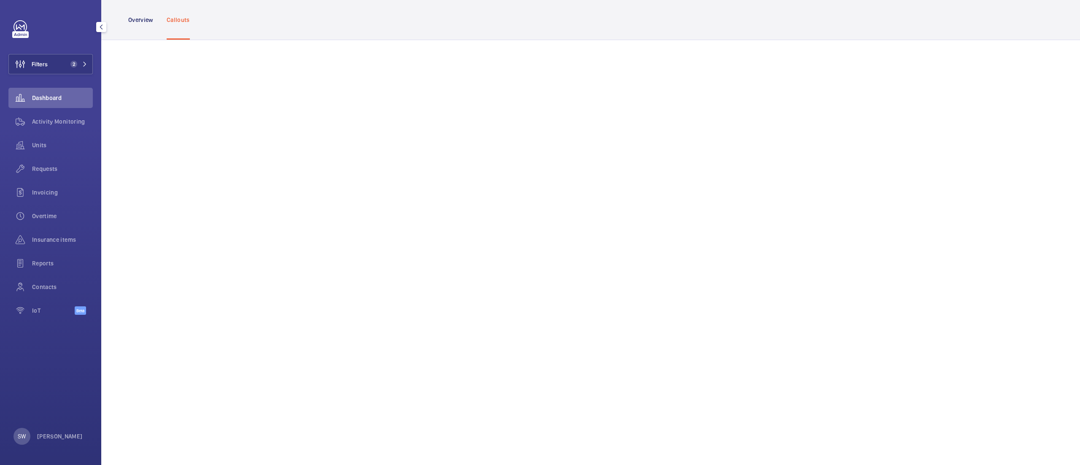
scroll to position [389, 0]
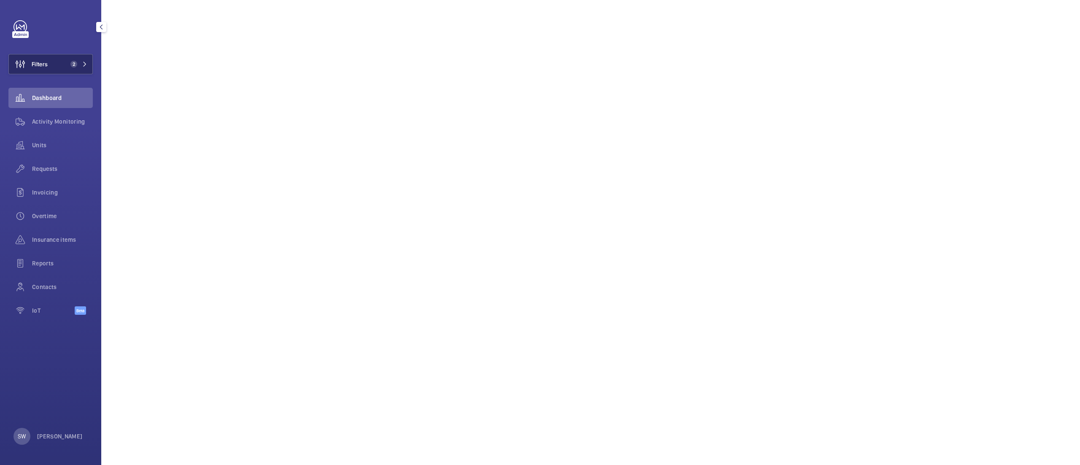
click at [79, 63] on span "2" at bounding box center [77, 64] width 20 height 7
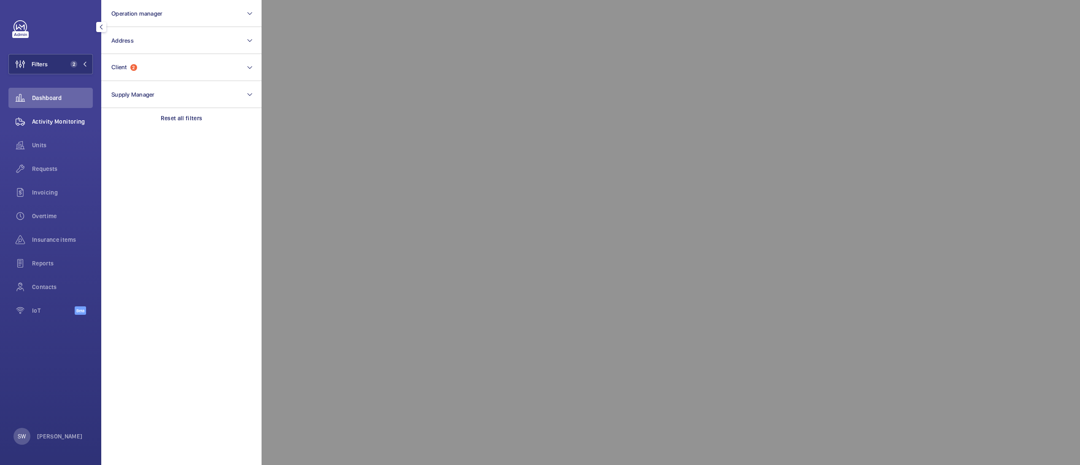
click at [74, 116] on div "Activity Monitoring" at bounding box center [50, 121] width 84 height 20
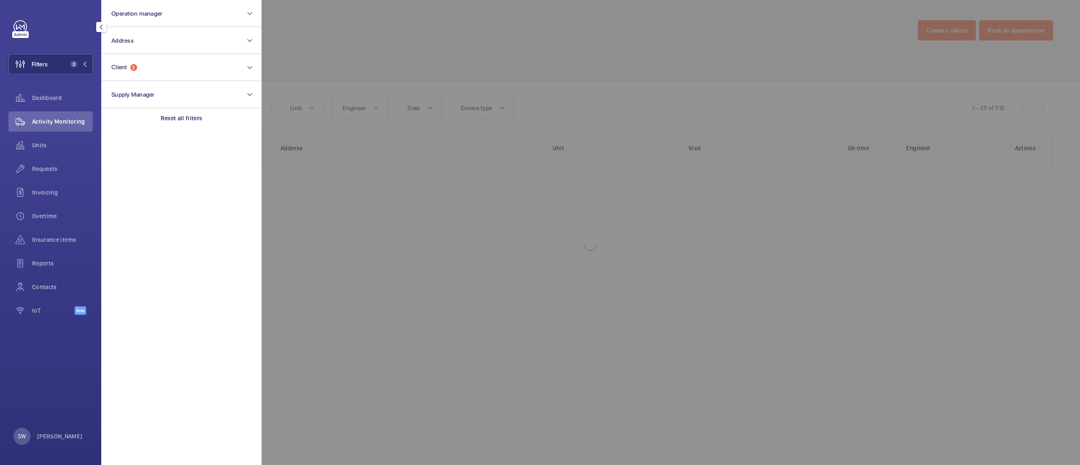
click at [489, 42] on div at bounding box center [802, 232] width 1080 height 465
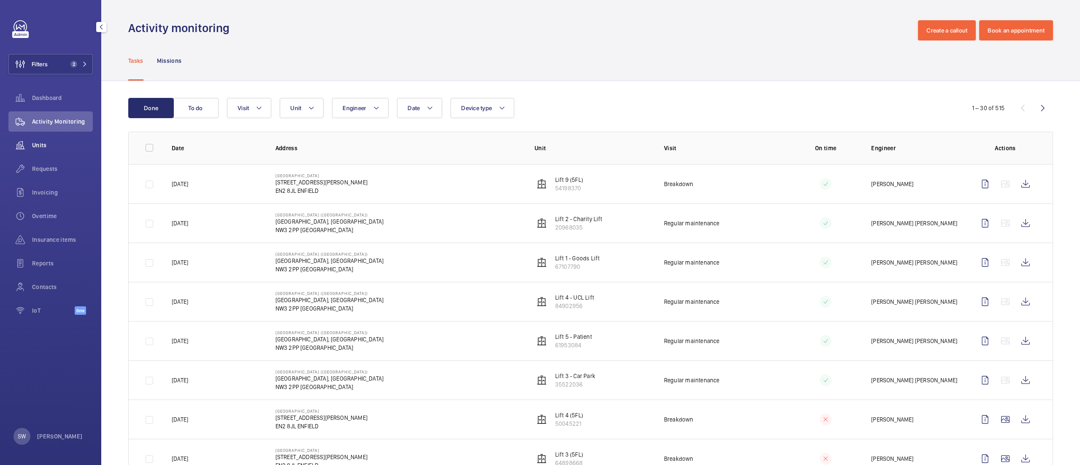
click at [55, 149] on div "Units" at bounding box center [50, 145] width 84 height 20
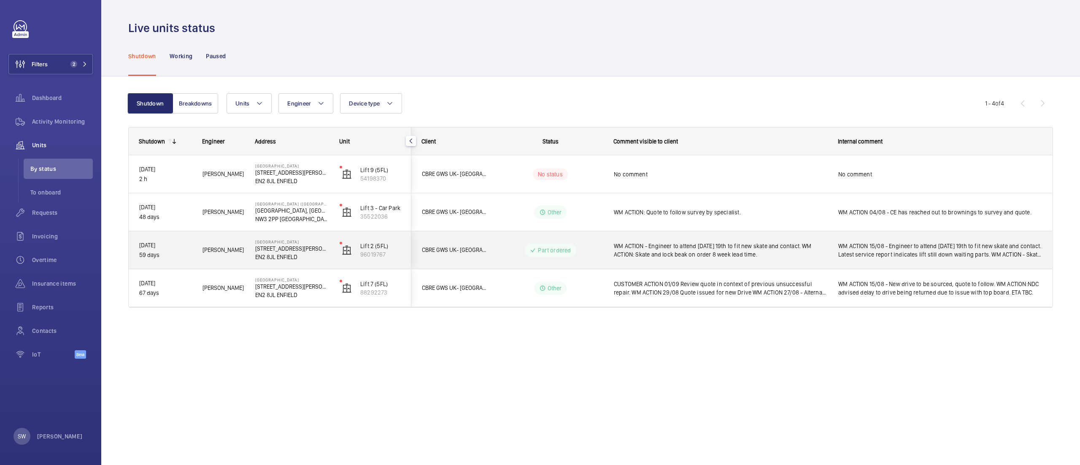
click at [751, 251] on span "WM ACTION - Engineer to attend [DATE] 19th to fit new skate and contact. WM ACT…" at bounding box center [721, 250] width 214 height 17
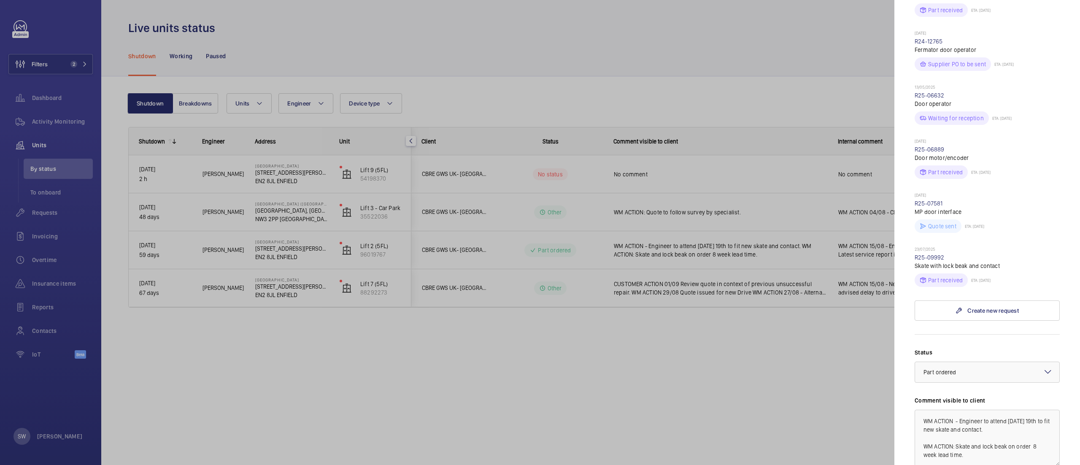
scroll to position [300, 0]
click at [59, 67] on div at bounding box center [540, 232] width 1080 height 465
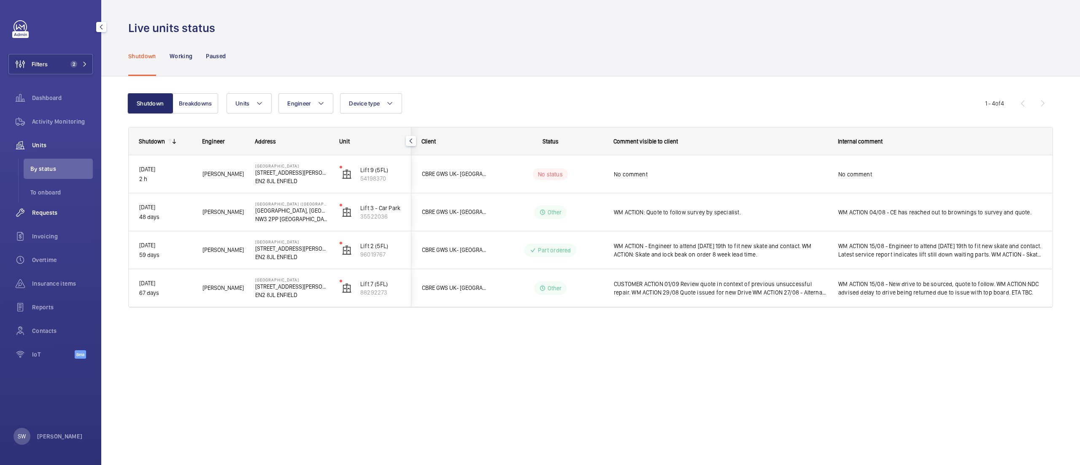
click at [52, 214] on span "Requests" at bounding box center [62, 212] width 61 height 8
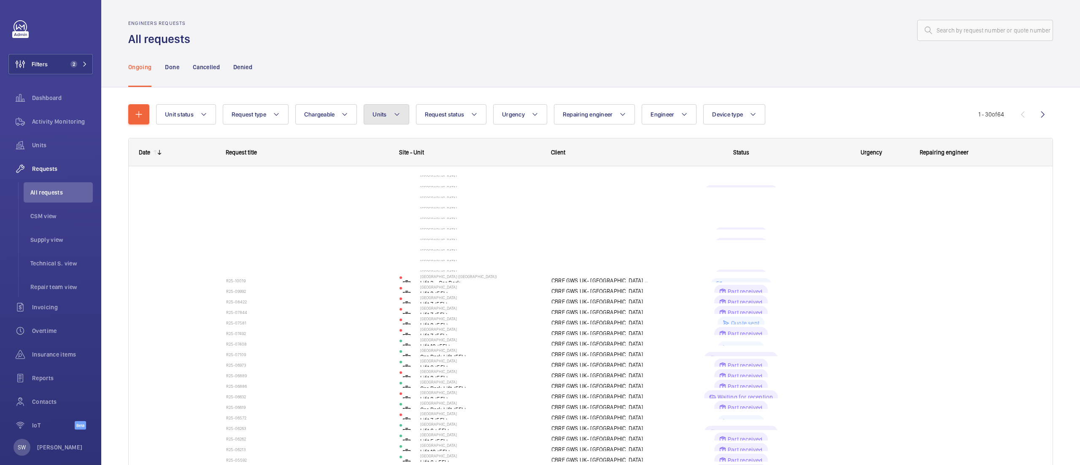
click at [377, 111] on span "Units" at bounding box center [380, 114] width 14 height 7
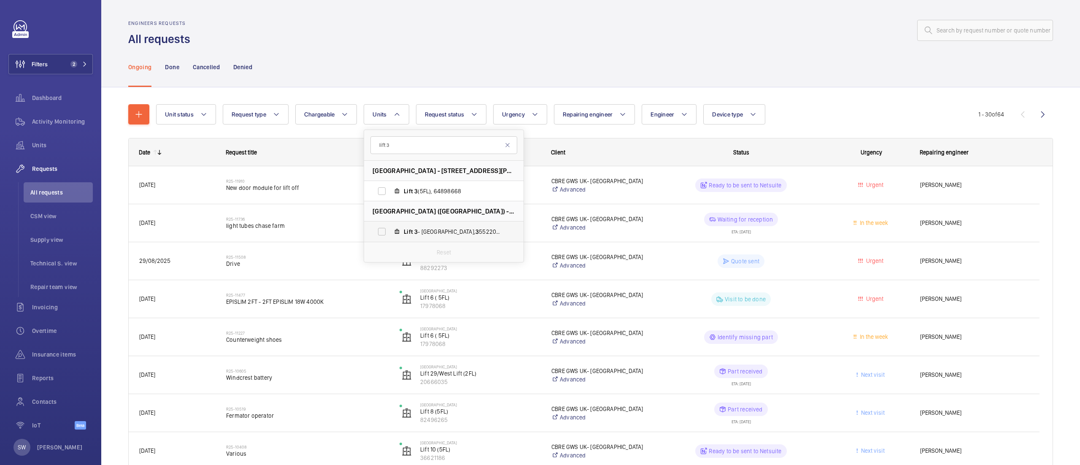
type input "lift 3"
click at [434, 233] on span "Lift 3 - Car Park, 3 55220 3 6" at bounding box center [453, 231] width 98 height 8
click at [390, 233] on input "Lift 3 - Car Park, 3 55220 3 6" at bounding box center [381, 231] width 17 height 17
checkbox input "true"
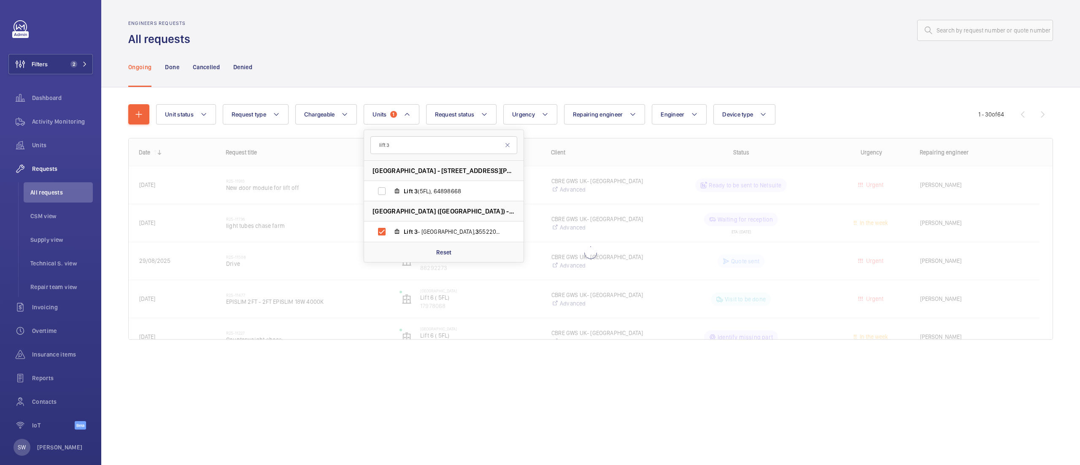
click at [587, 45] on div "Engineers requests All requests" at bounding box center [590, 33] width 925 height 27
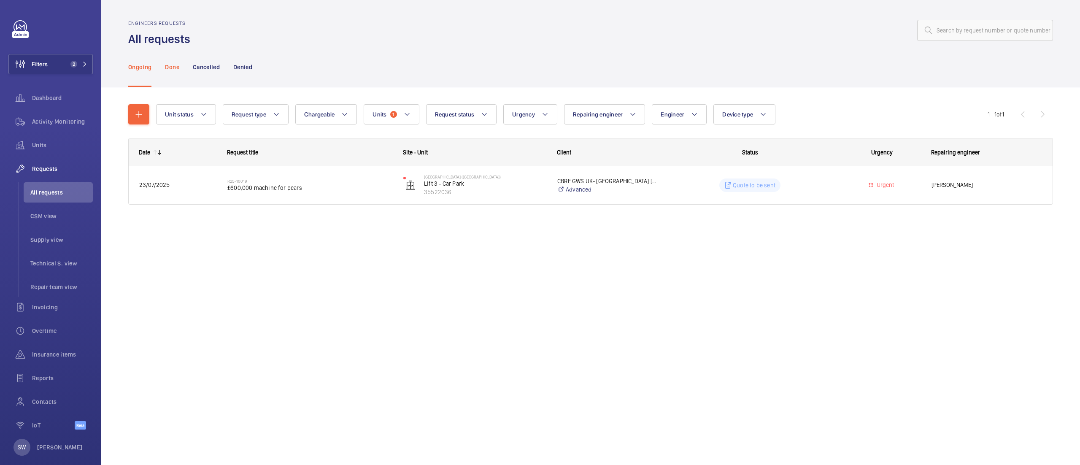
click at [169, 67] on p "Done" at bounding box center [172, 67] width 14 height 8
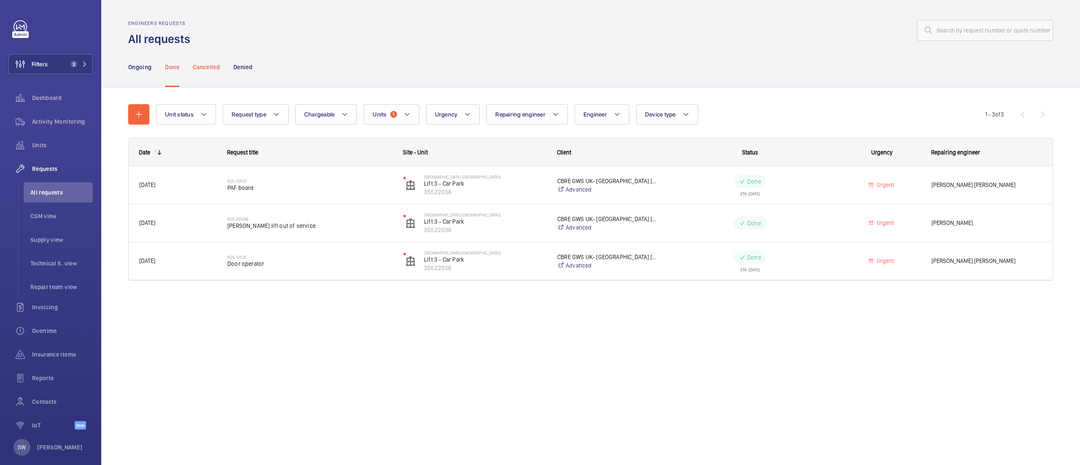
click at [203, 64] on p "Cancelled" at bounding box center [206, 67] width 27 height 8
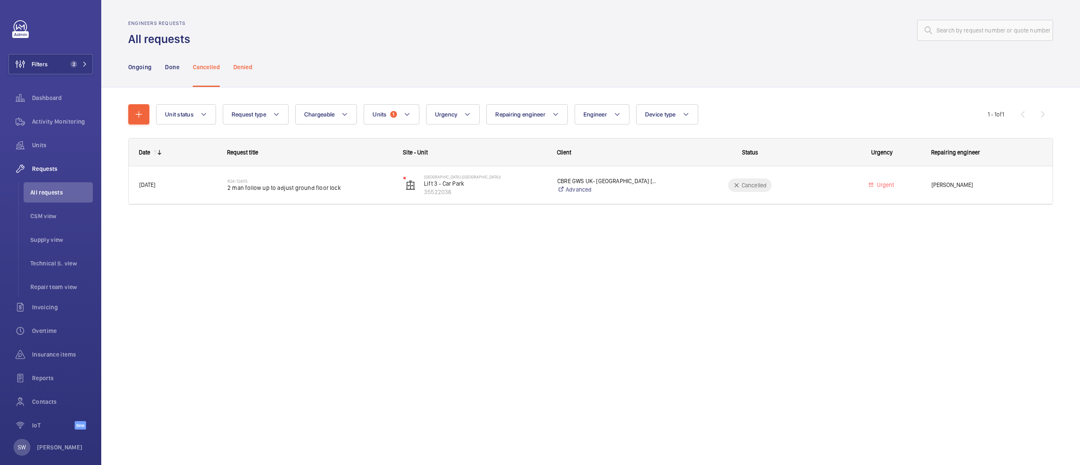
click at [241, 68] on p "Denied" at bounding box center [242, 67] width 19 height 8
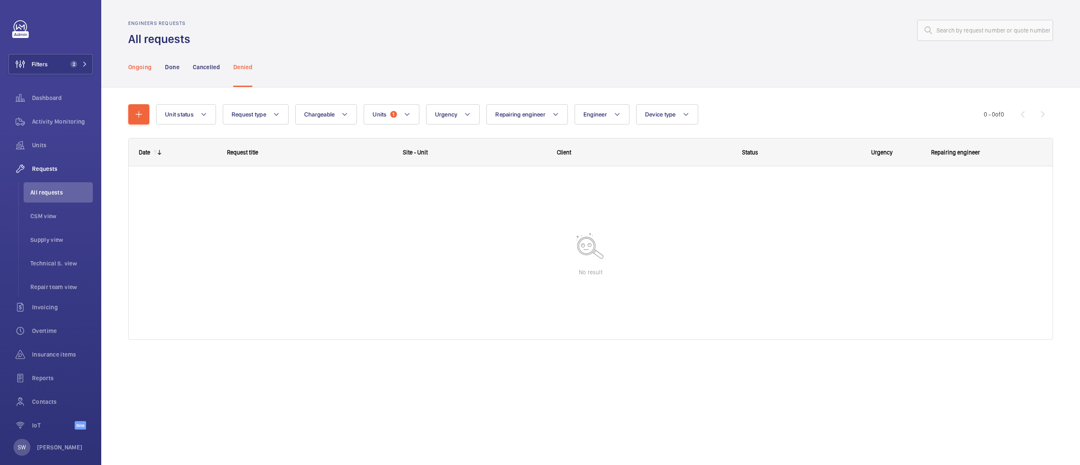
click at [137, 65] on p "Ongoing" at bounding box center [139, 67] width 23 height 8
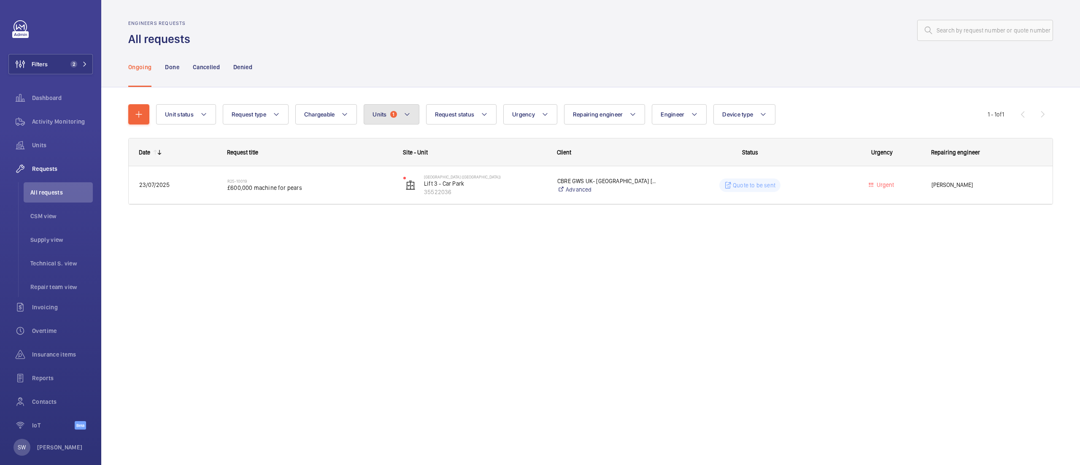
click at [395, 109] on button "Units 1" at bounding box center [391, 114] width 55 height 20
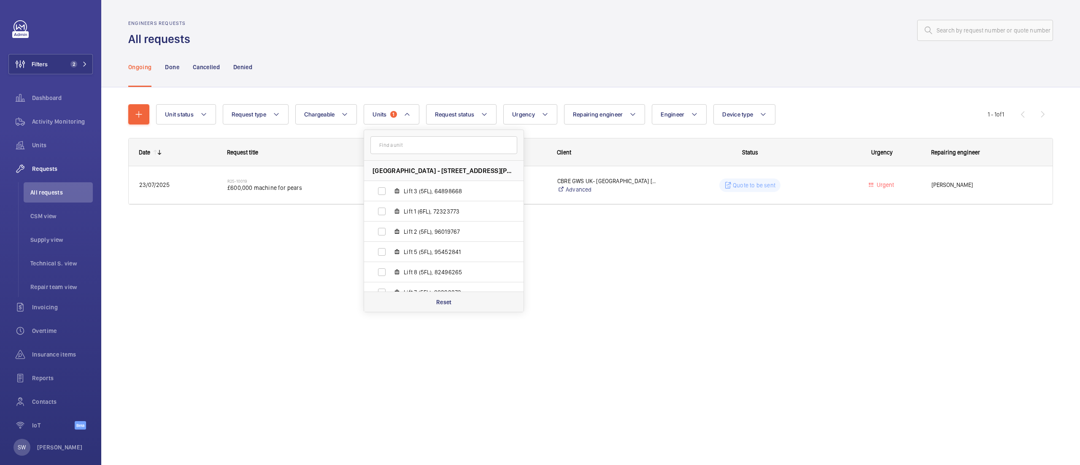
click at [463, 300] on div "Reset" at bounding box center [444, 302] width 160 height 20
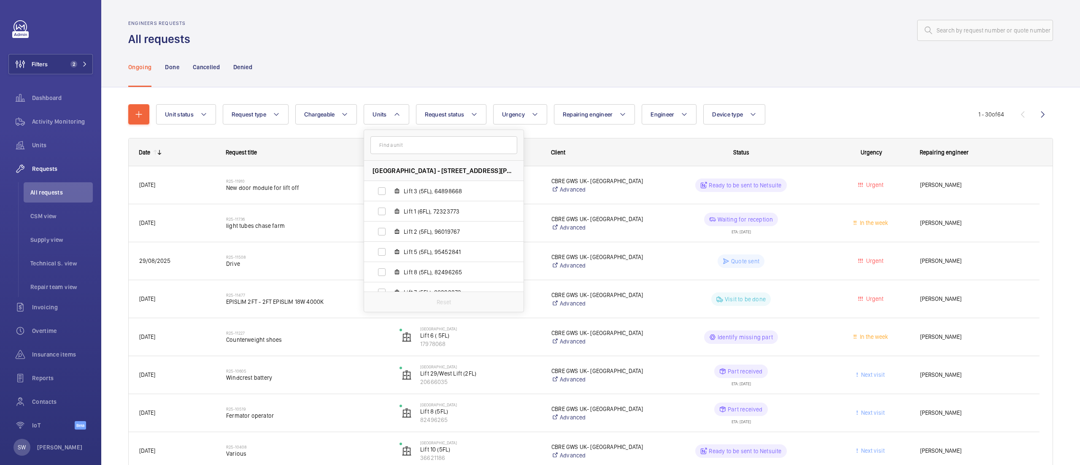
click at [737, 44] on div "Engineers requests All requests" at bounding box center [590, 33] width 925 height 27
